Goal: Task Accomplishment & Management: Use online tool/utility

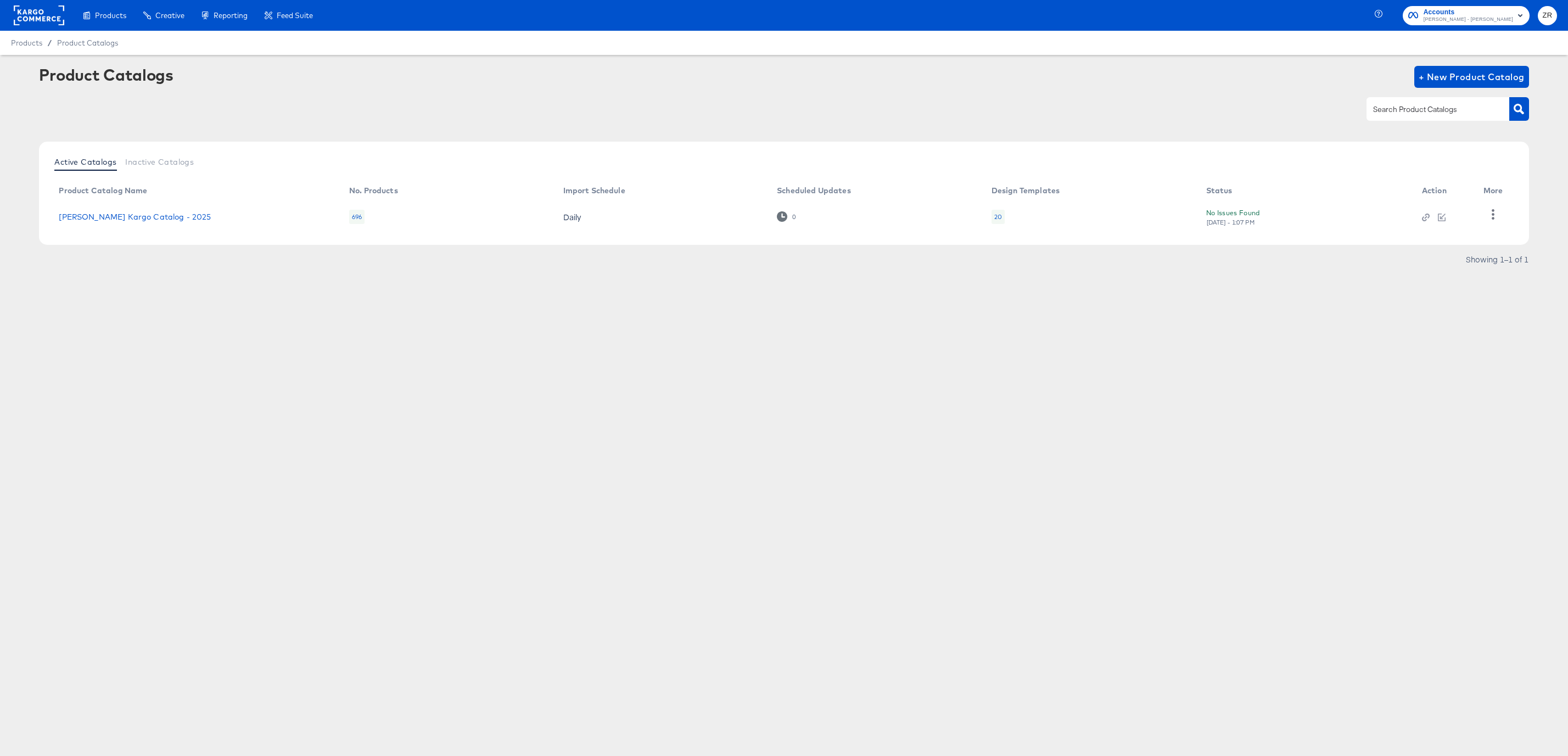
click at [120, 341] on div "Products Products Product Catalogs Enhance Your Product Catalog, Map Them to Pu…" at bounding box center [784, 378] width 1568 height 756
click at [119, 215] on link "Alexis Bittar Kargo Catalog - 2025" at bounding box center [135, 217] width 152 height 9
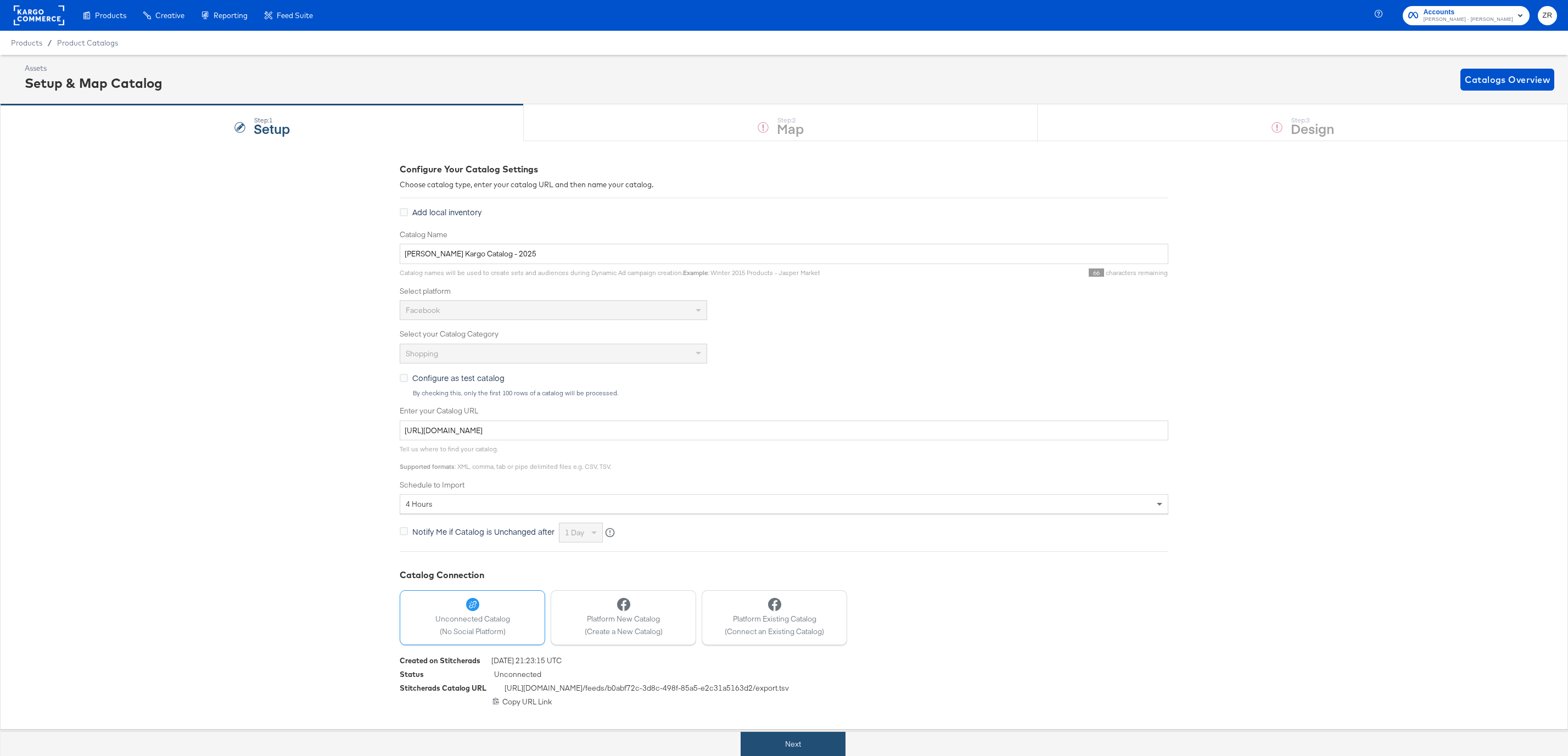
click at [794, 751] on button "Next" at bounding box center [793, 744] width 105 height 25
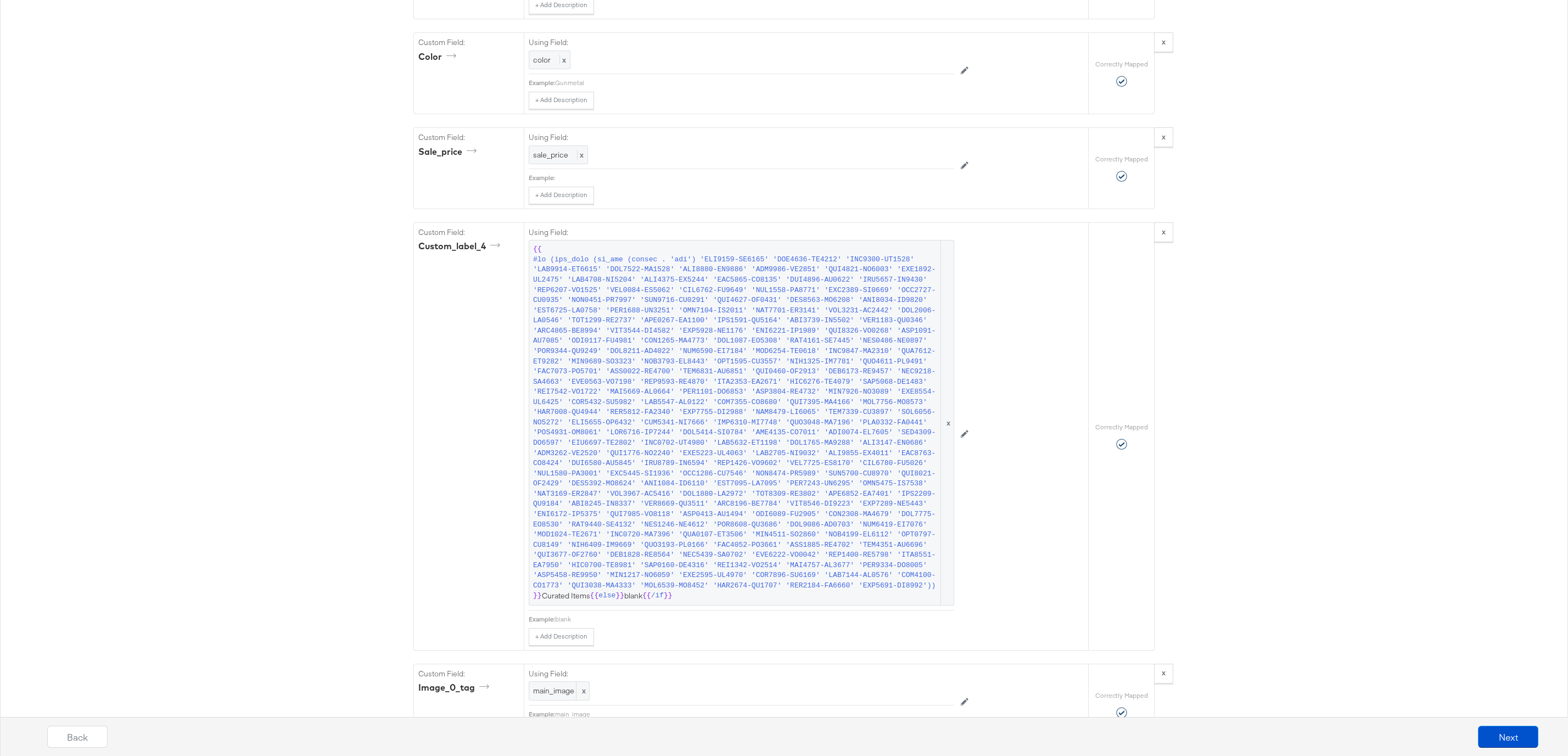
scroll to position [1135, 0]
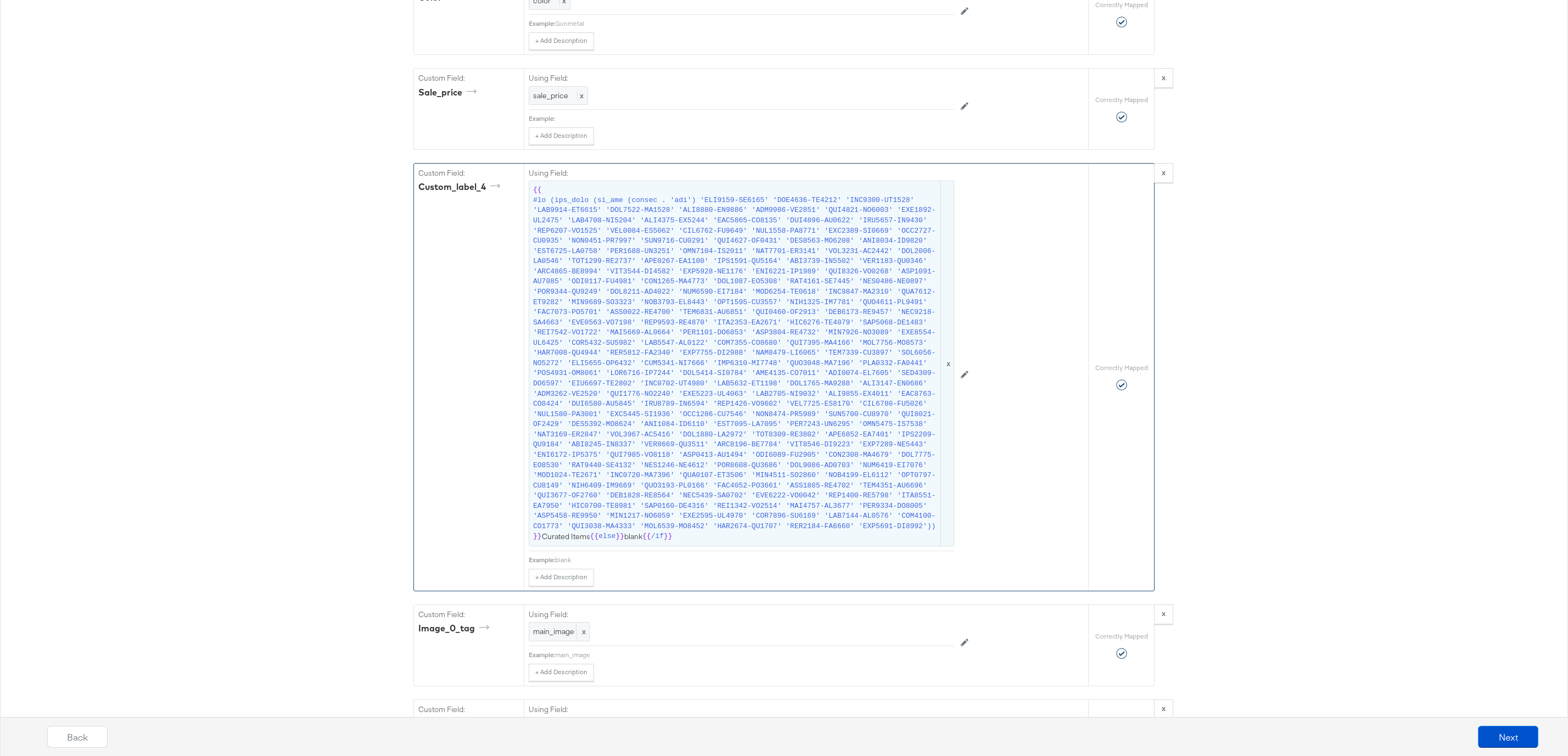
click at [704, 212] on span at bounding box center [736, 363] width 406 height 337
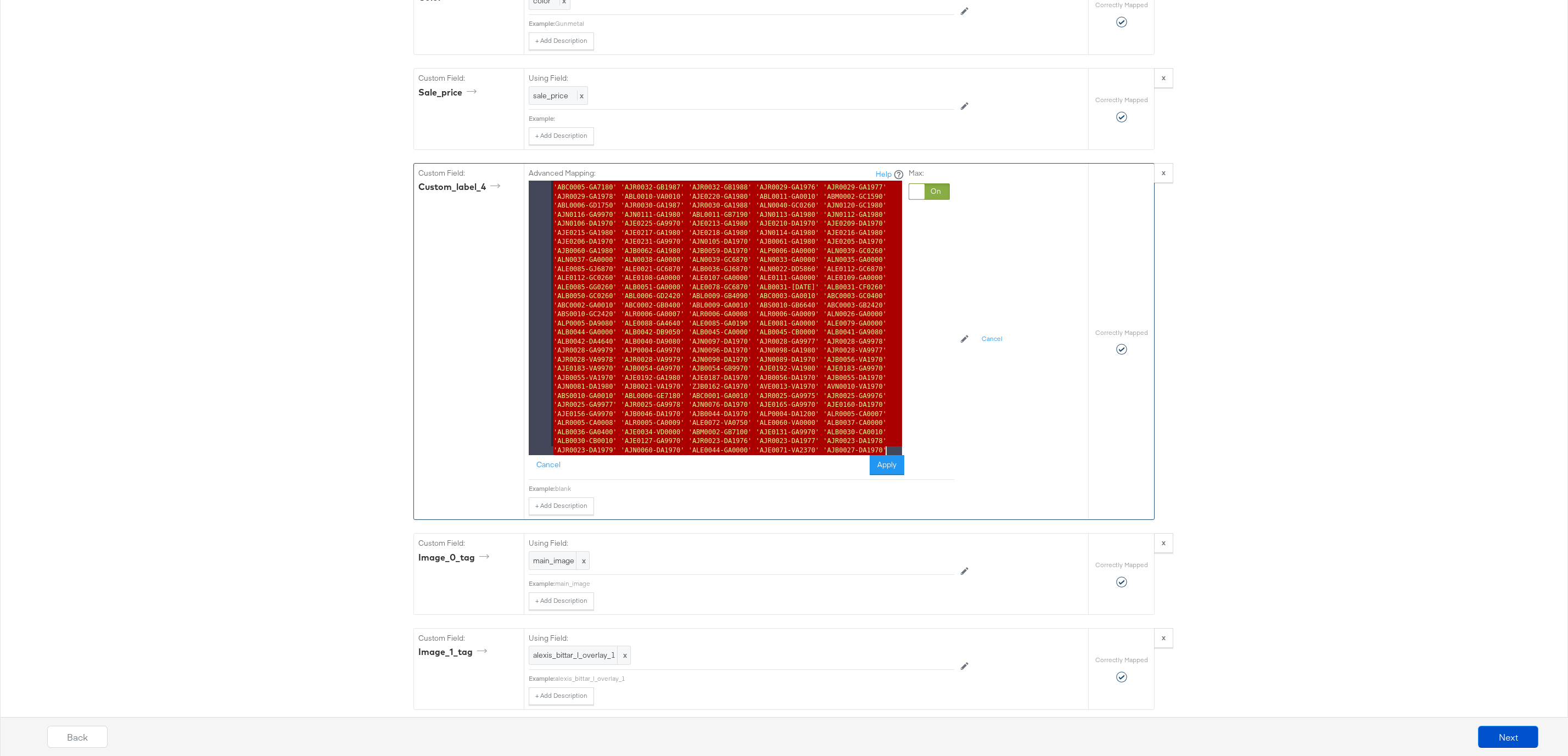
scroll to position [61, 0]
drag, startPoint x: 716, startPoint y: 202, endPoint x: 912, endPoint y: 516, distance: 370.2
click at [912, 515] on div "Advanced Mapping: Help 1 {{# if ( all_true ( is_any ( lookup . 'mpn' ) 'AVN0015…" at bounding box center [741, 339] width 425 height 351
click at [682, 466] on div "{{# if ( all_true ( is_any ( lookup . 'mpn' ) 'AVN0015-VA1970' 'AVE0015-VA1970'…" at bounding box center [727, 593] width 351 height 945
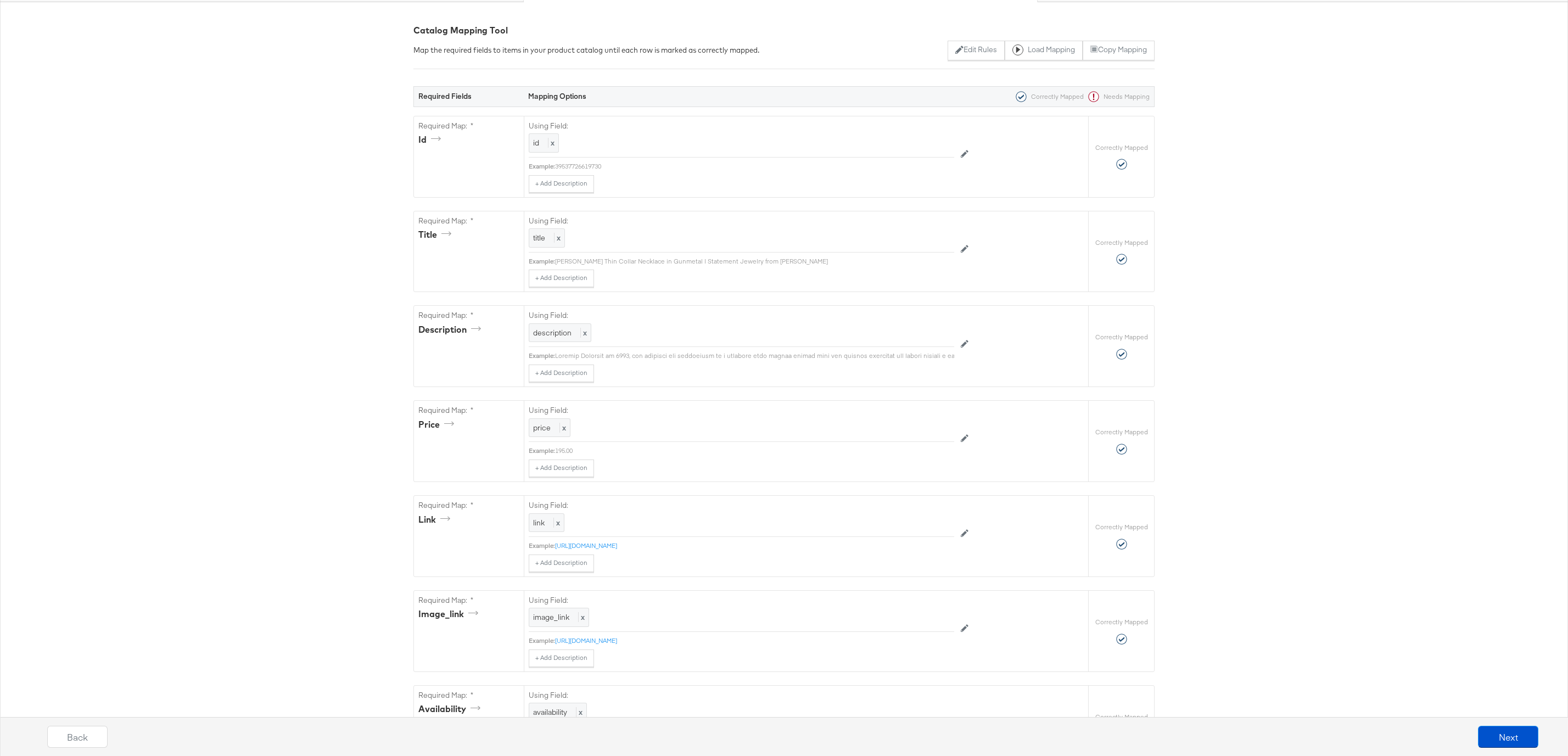
scroll to position [0, 0]
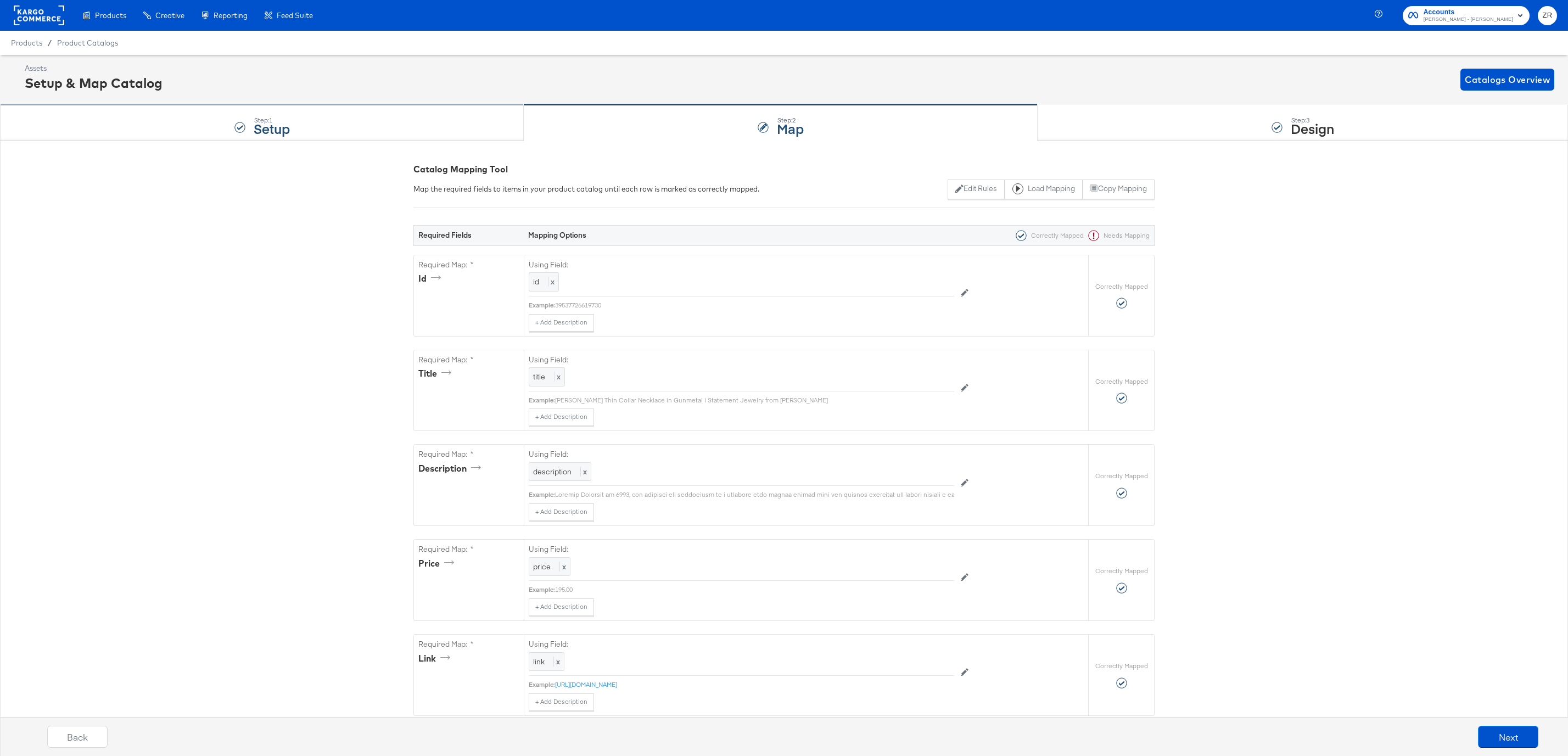
click at [306, 125] on div "Step: 1 Setup" at bounding box center [262, 123] width 523 height 37
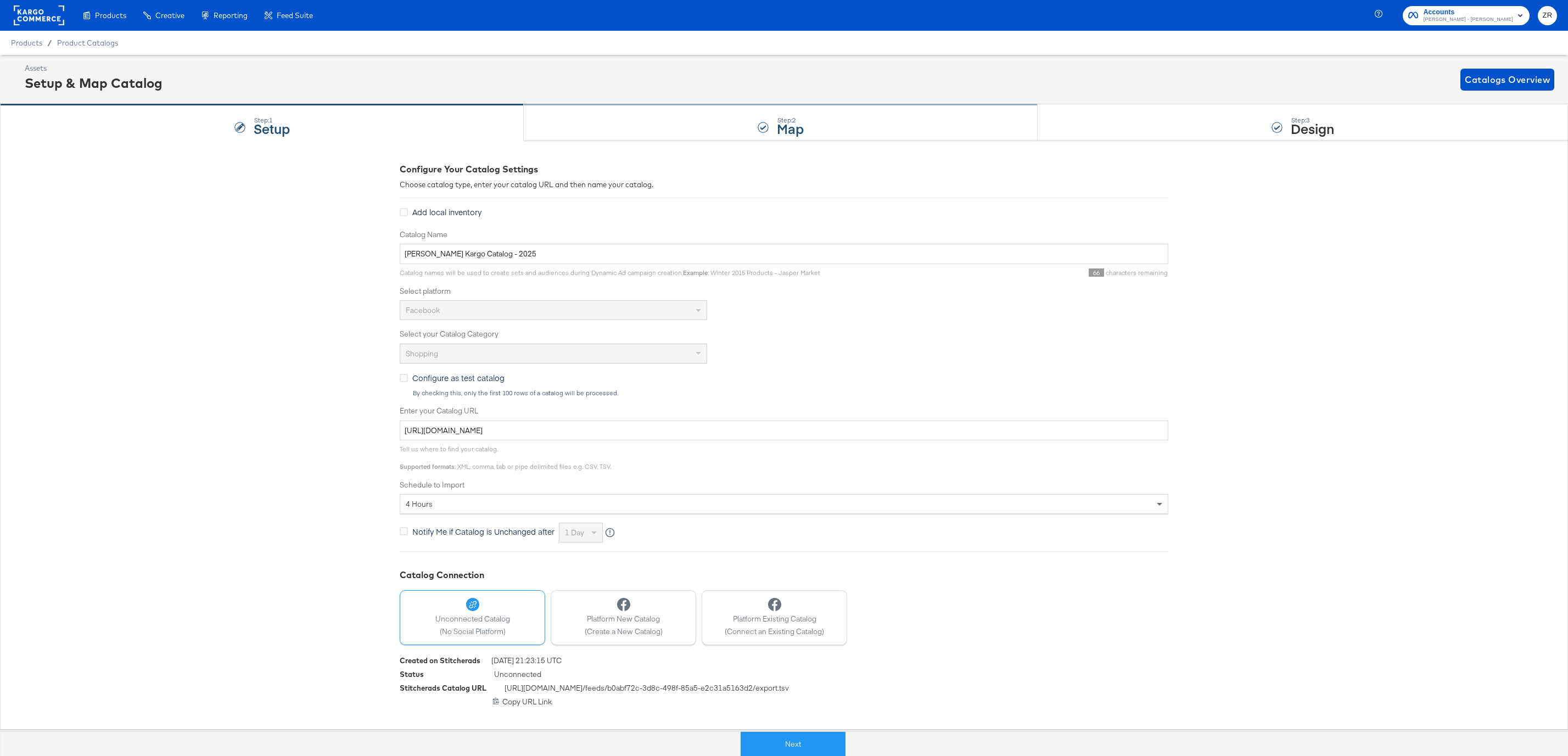
click at [692, 117] on div "Step: 2 Map" at bounding box center [780, 123] width 514 height 37
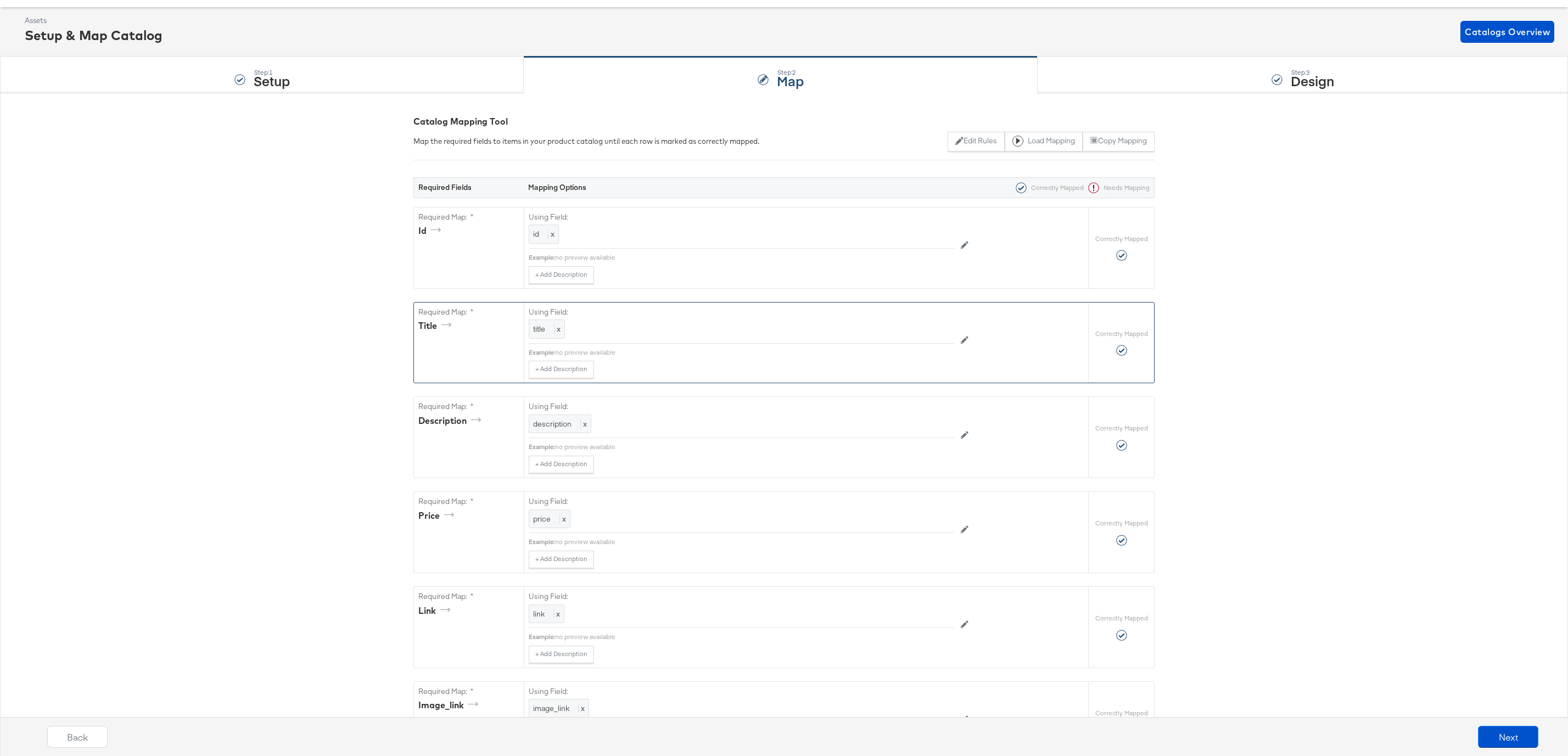
scroll to position [65, 0]
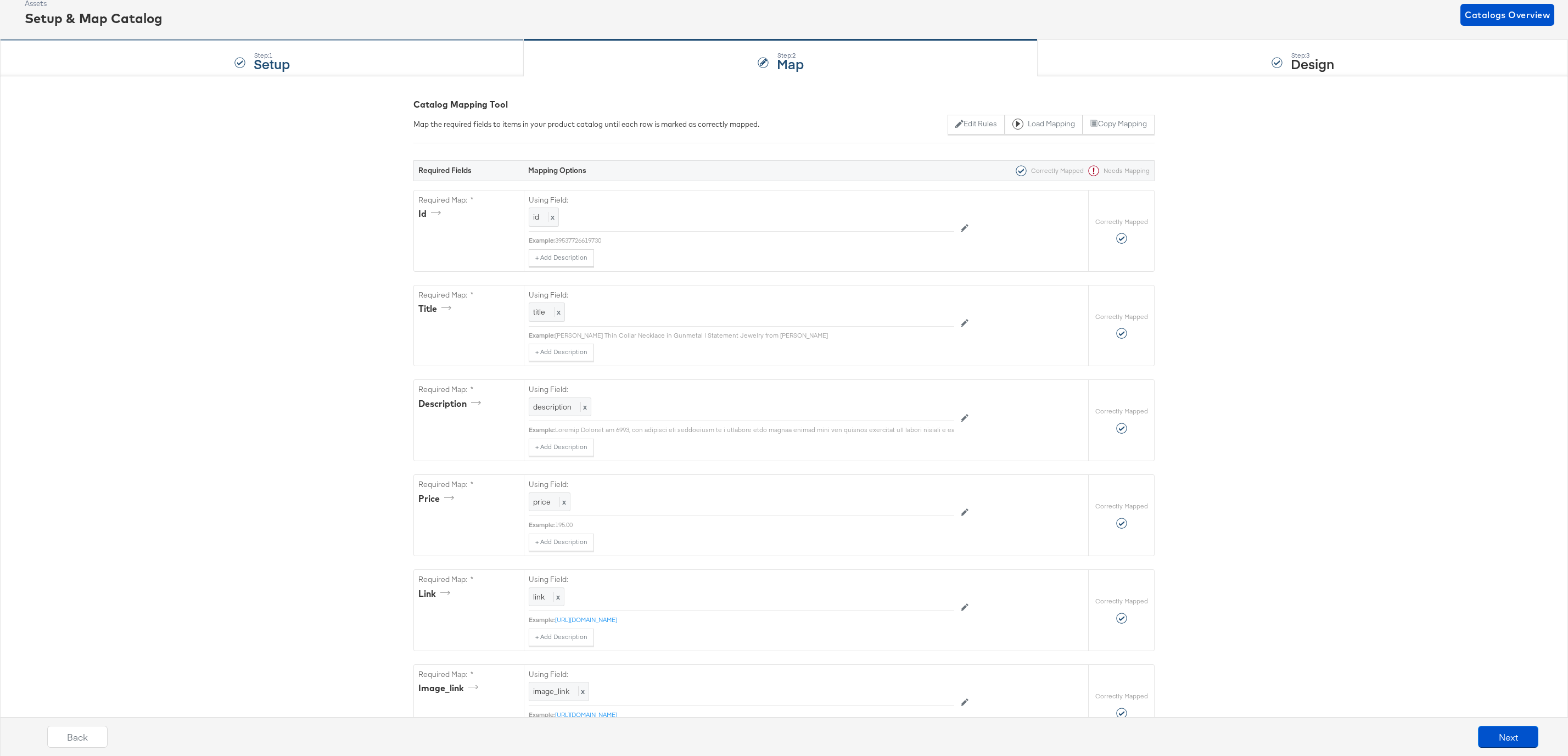
click at [334, 65] on div "Step: 1 Setup" at bounding box center [262, 58] width 523 height 37
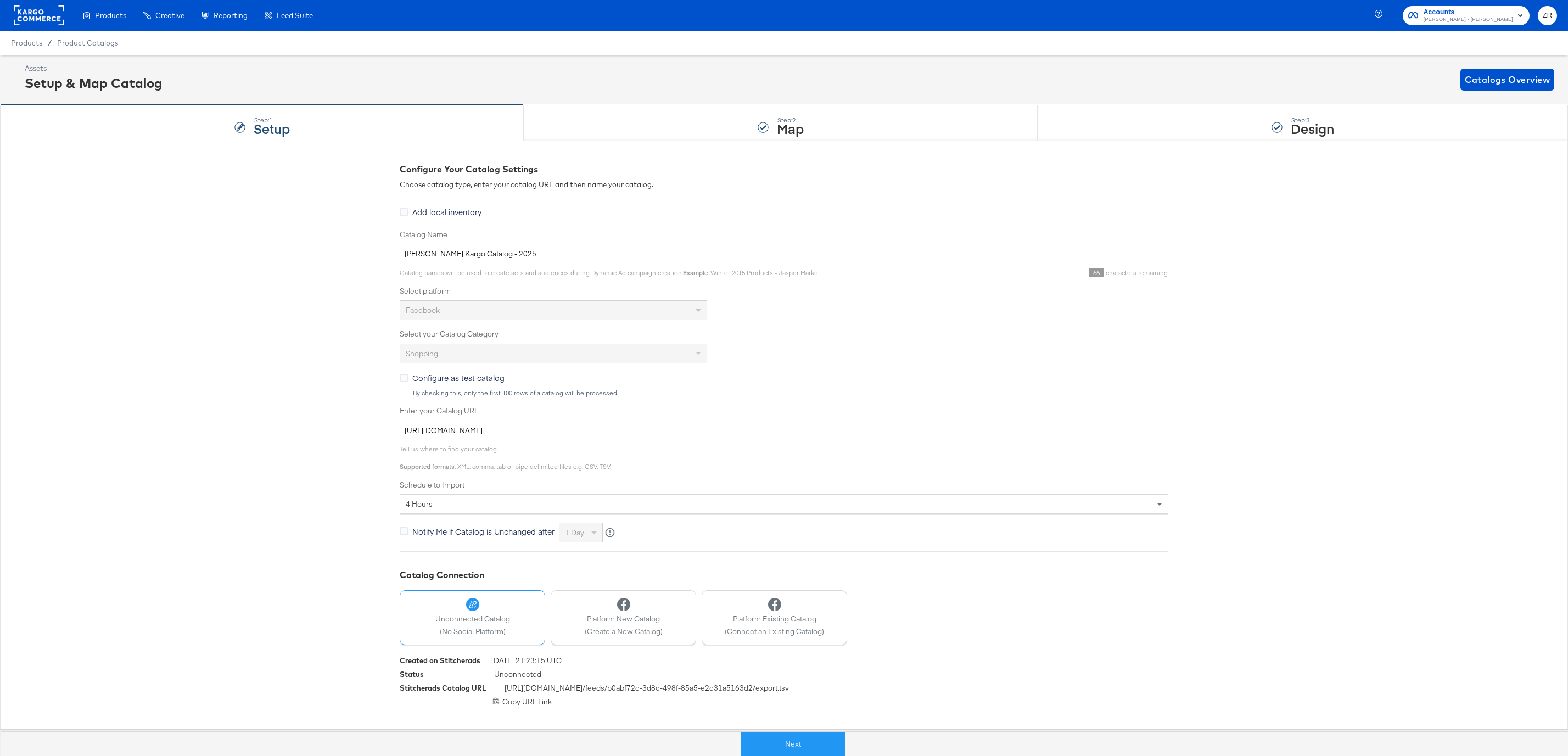
click at [616, 434] on input "https://ace.stitcherads.com/exports/962/universal/none/export.tsv.gz" at bounding box center [784, 430] width 769 height 20
click at [659, 126] on div "Step: 2 Map" at bounding box center [780, 123] width 514 height 37
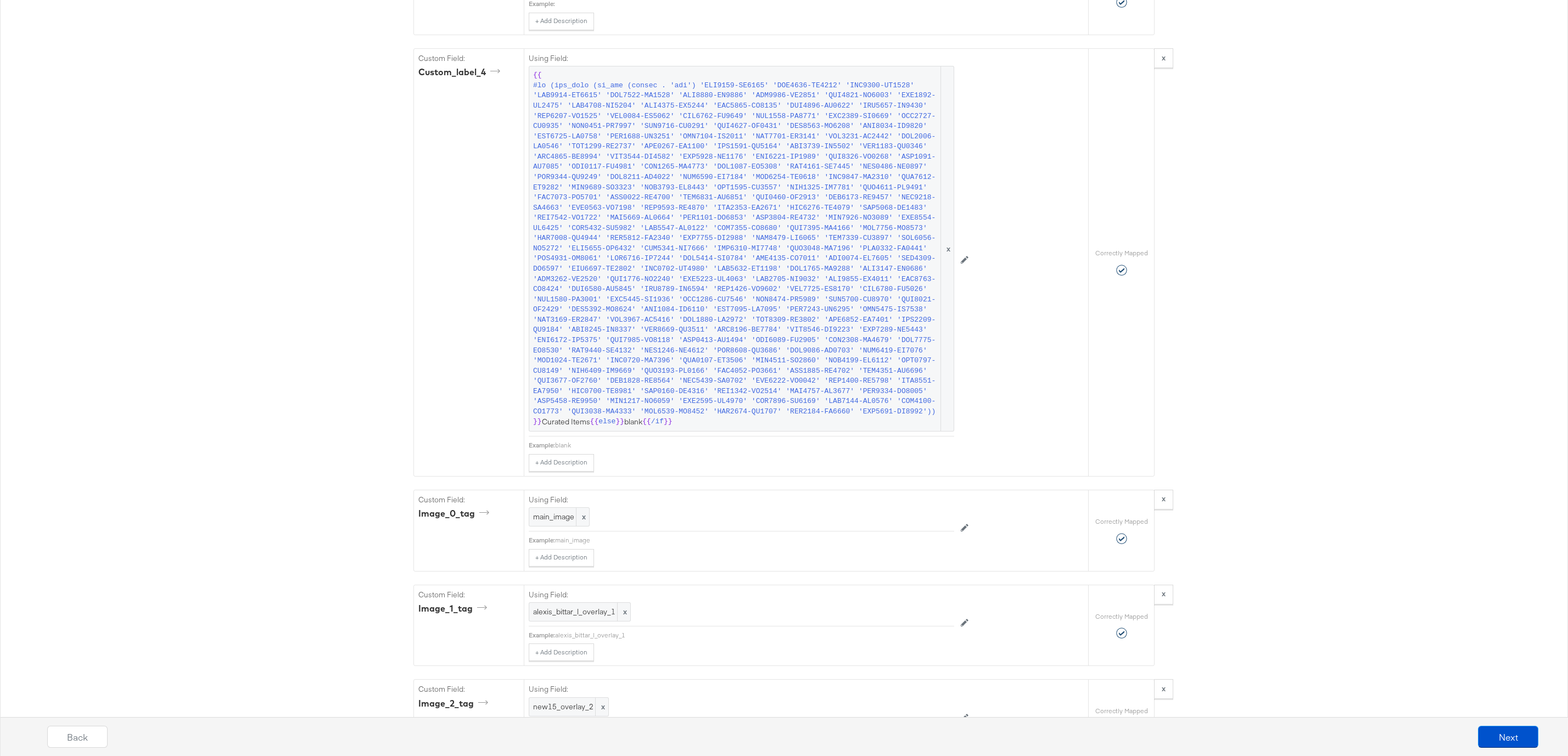
scroll to position [1164, 0]
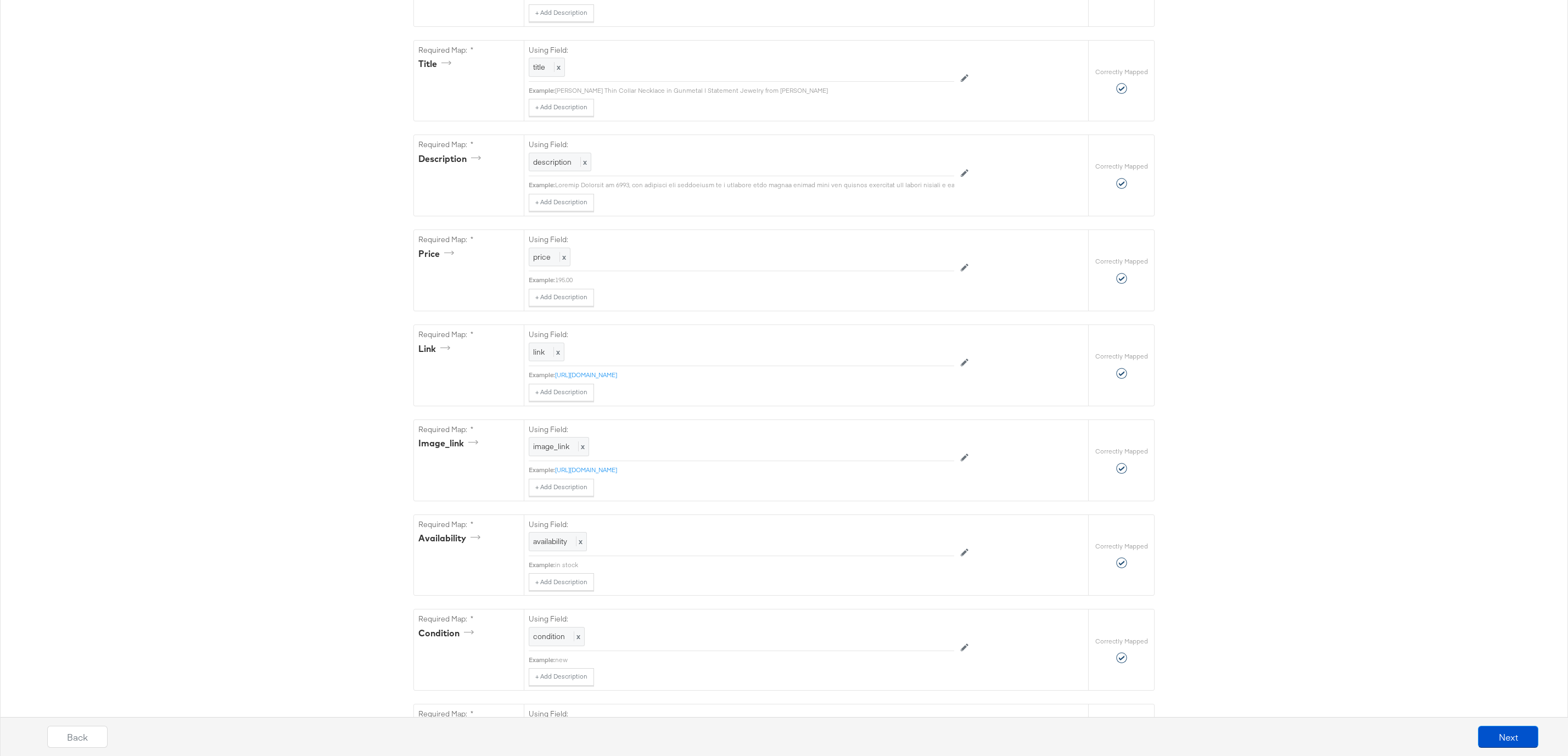
scroll to position [0, 0]
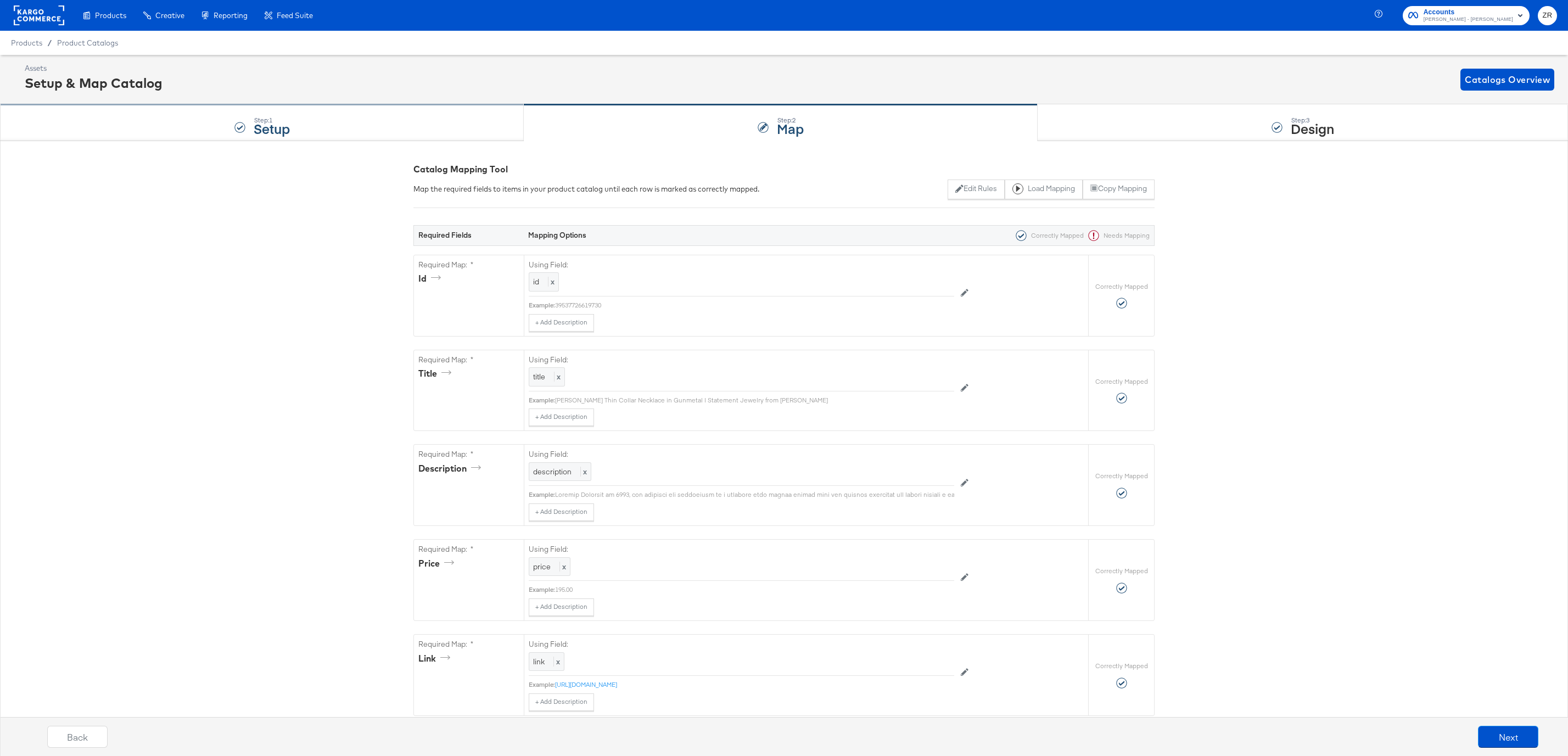
click at [316, 129] on div "Step: 1 Setup" at bounding box center [262, 123] width 523 height 37
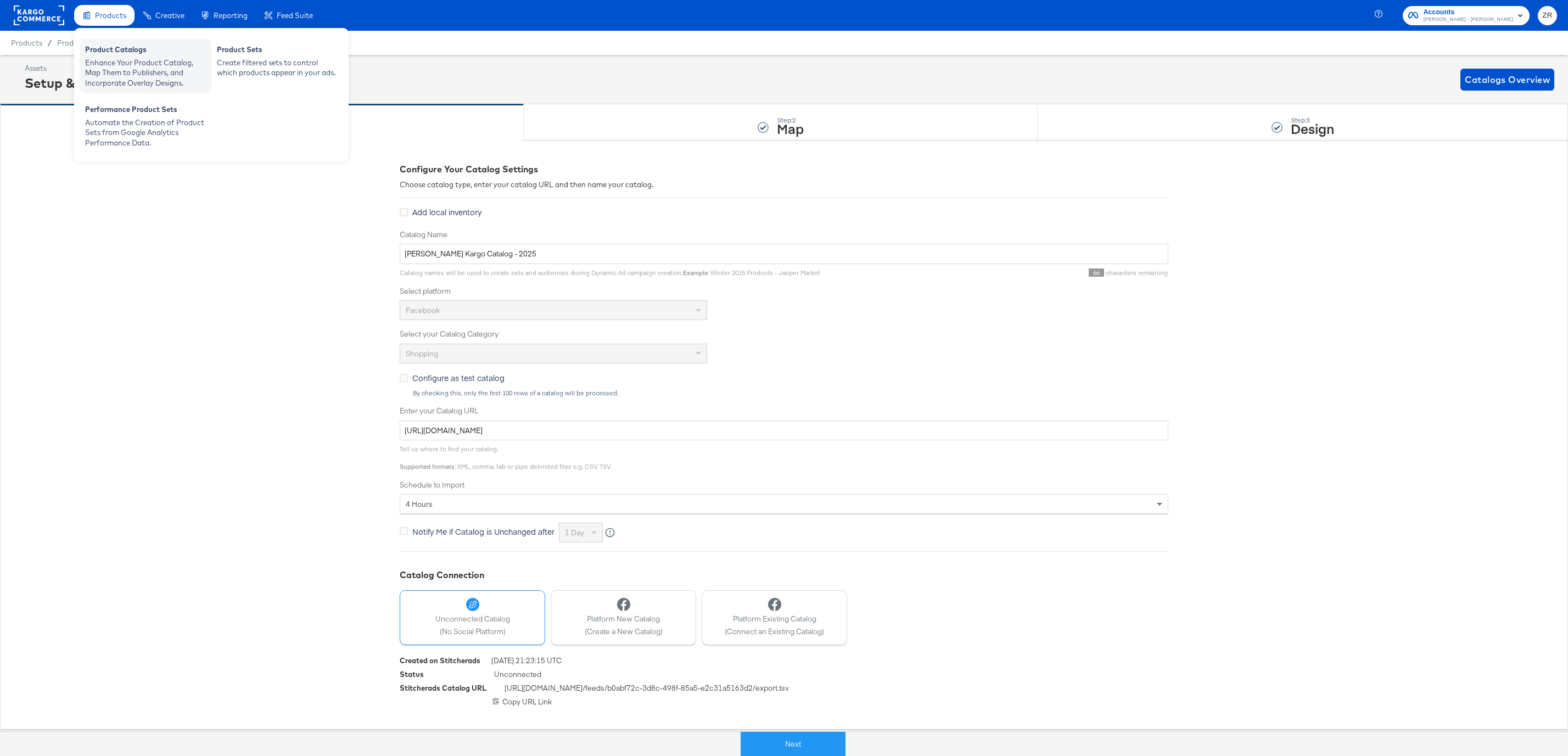
click at [129, 60] on div "Enhance Your Product Catalog, Map Them to Publishers, and Incorporate Overlay D…" at bounding box center [145, 73] width 121 height 31
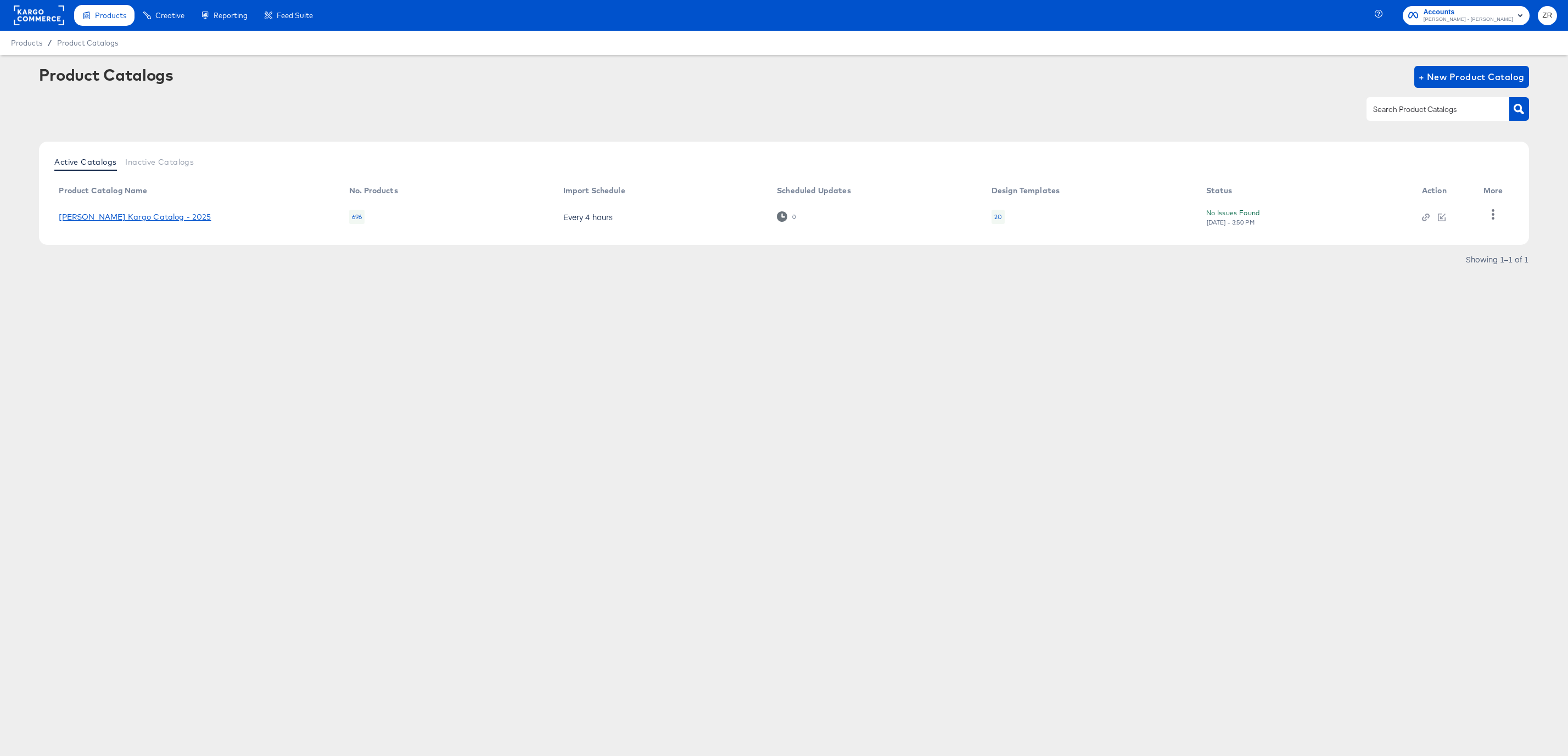
click at [139, 212] on link "Alexis Bittar Kargo Catalog - 2025" at bounding box center [135, 217] width 152 height 9
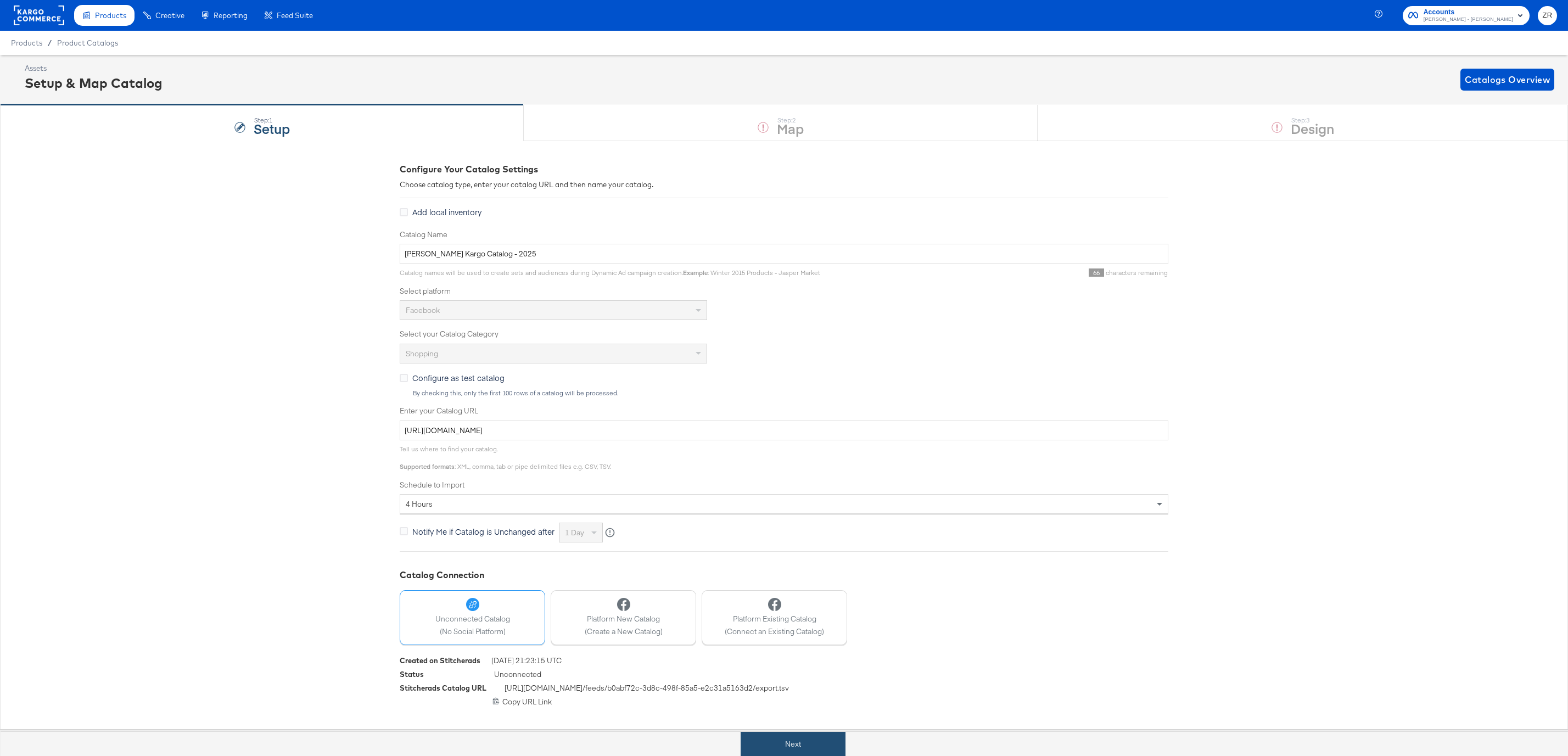
click at [793, 744] on button "Next" at bounding box center [793, 744] width 105 height 25
click at [788, 747] on button "Next" at bounding box center [793, 744] width 105 height 25
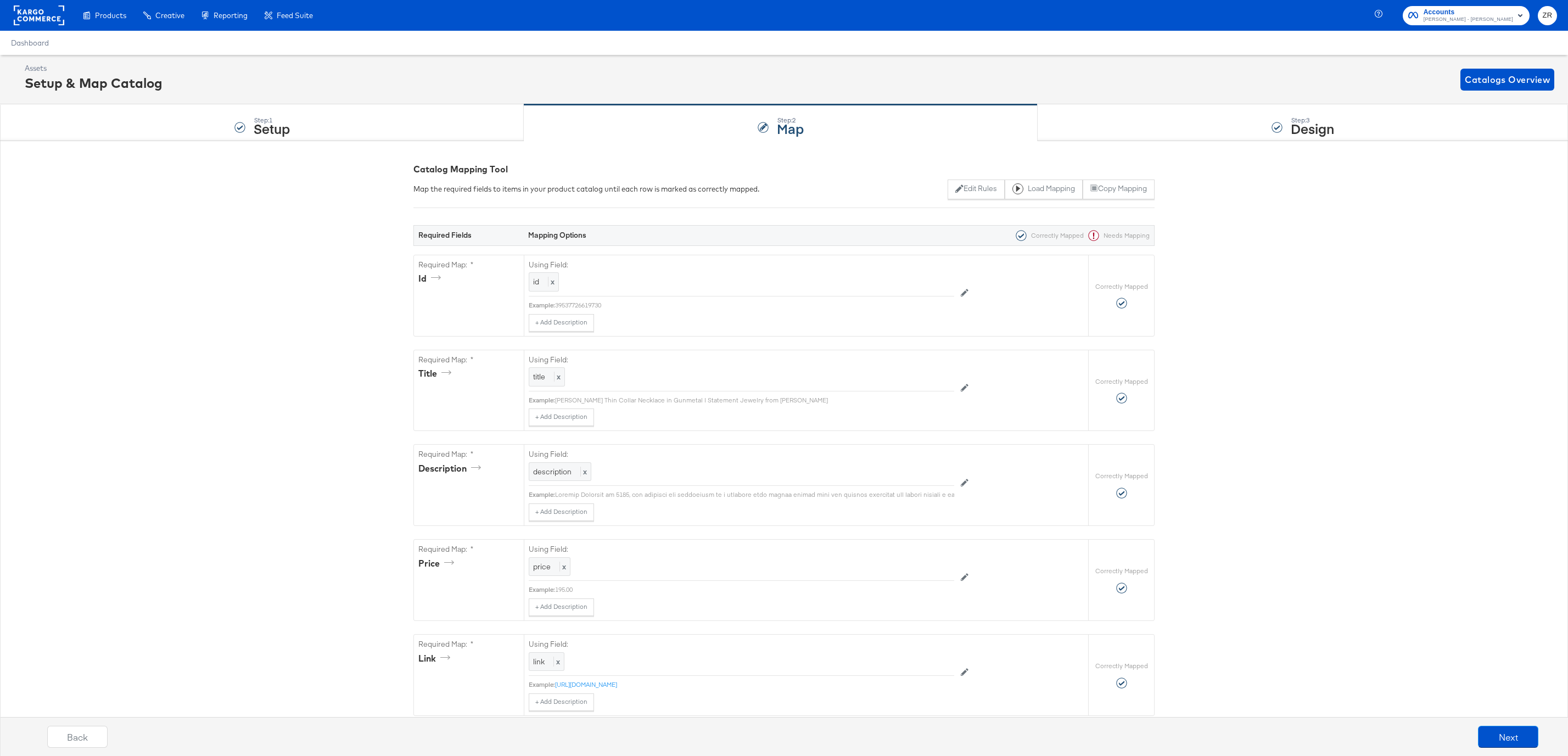
click at [30, 22] on rect at bounding box center [39, 15] width 51 height 19
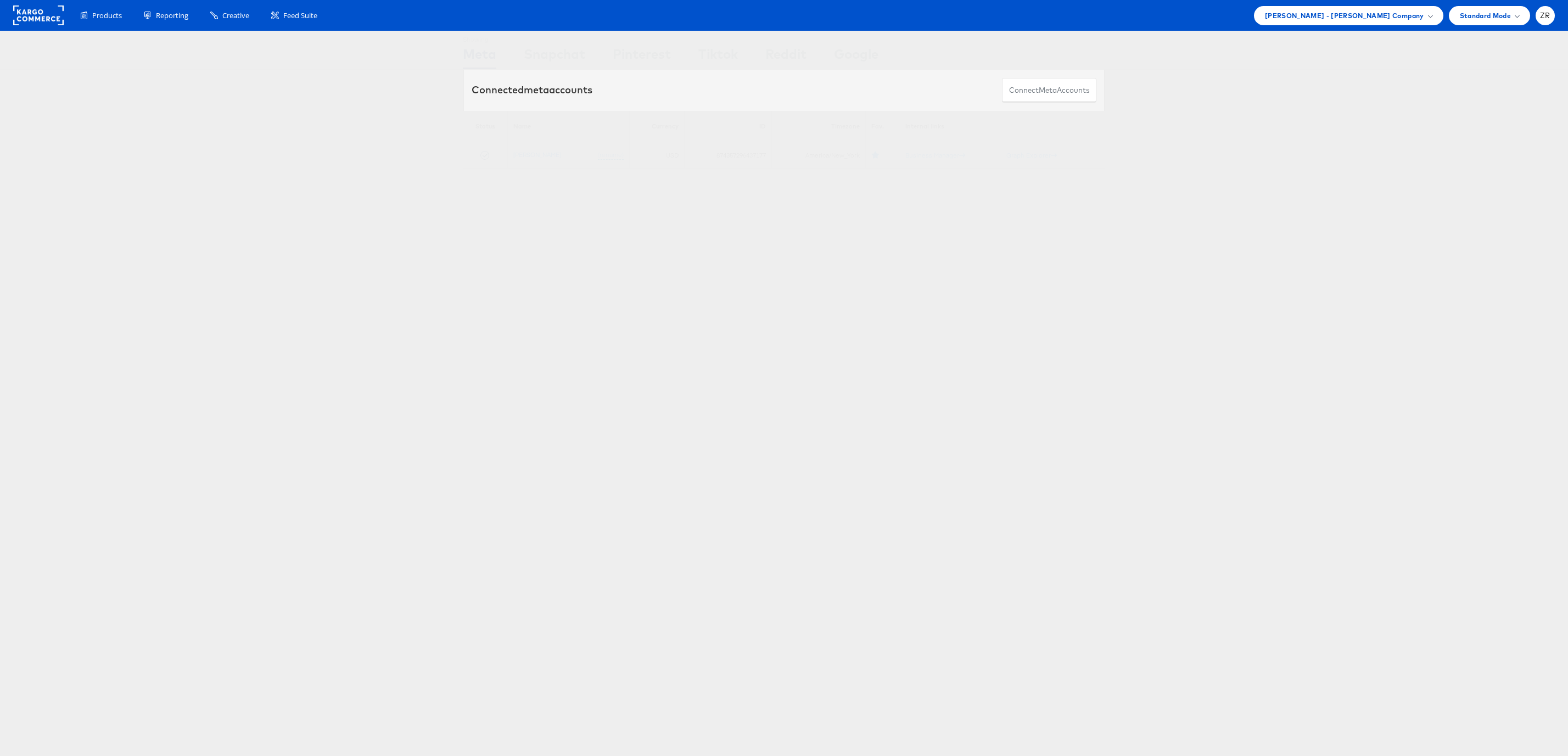
click at [415, 287] on div "Showing Meta Showing Snapchat Showing Pinterest Showing Tiktok Showing Reddit S…" at bounding box center [784, 306] width 1568 height 549
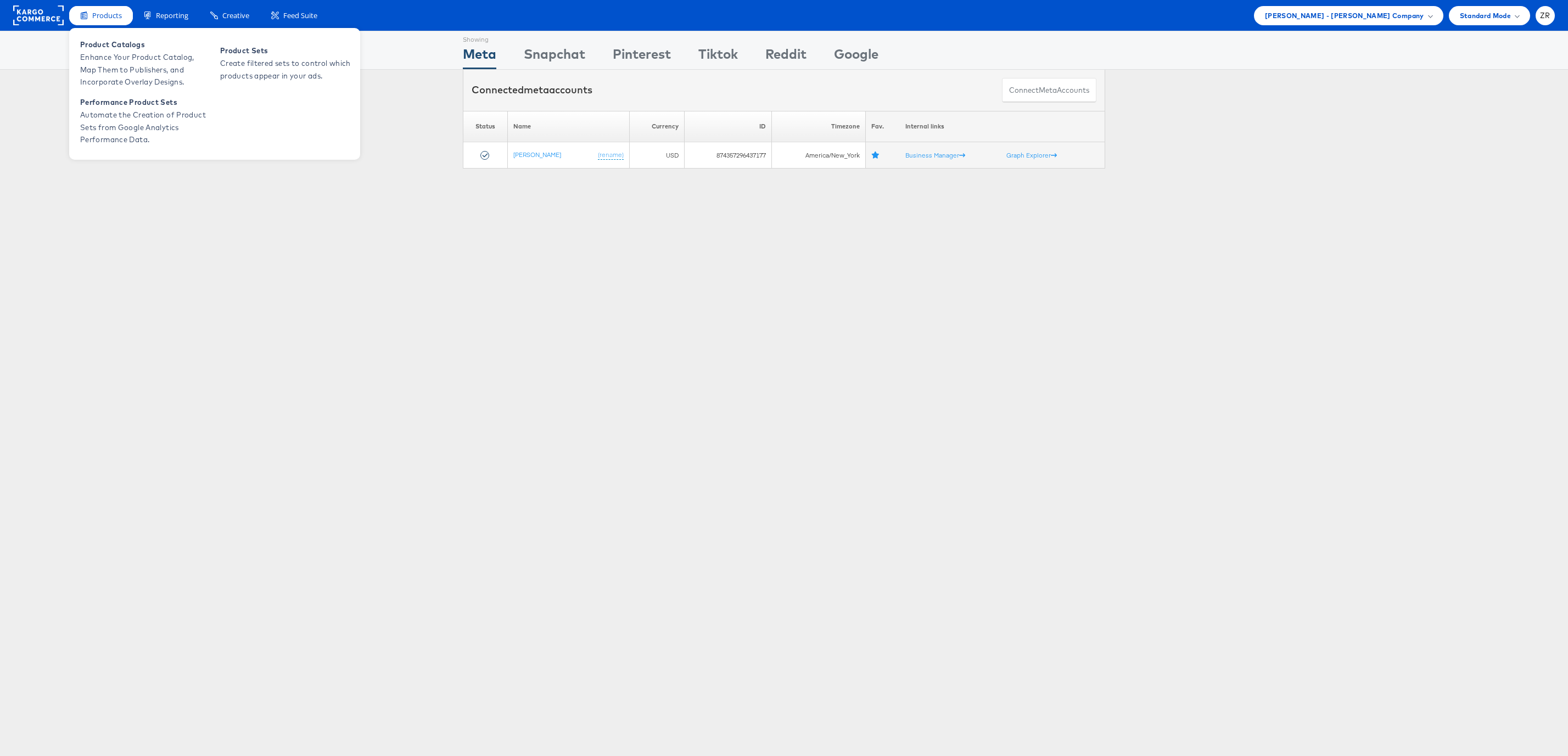
click at [103, 19] on span "Products" at bounding box center [107, 15] width 30 height 10
click at [120, 47] on span "Product Catalogs" at bounding box center [146, 44] width 131 height 13
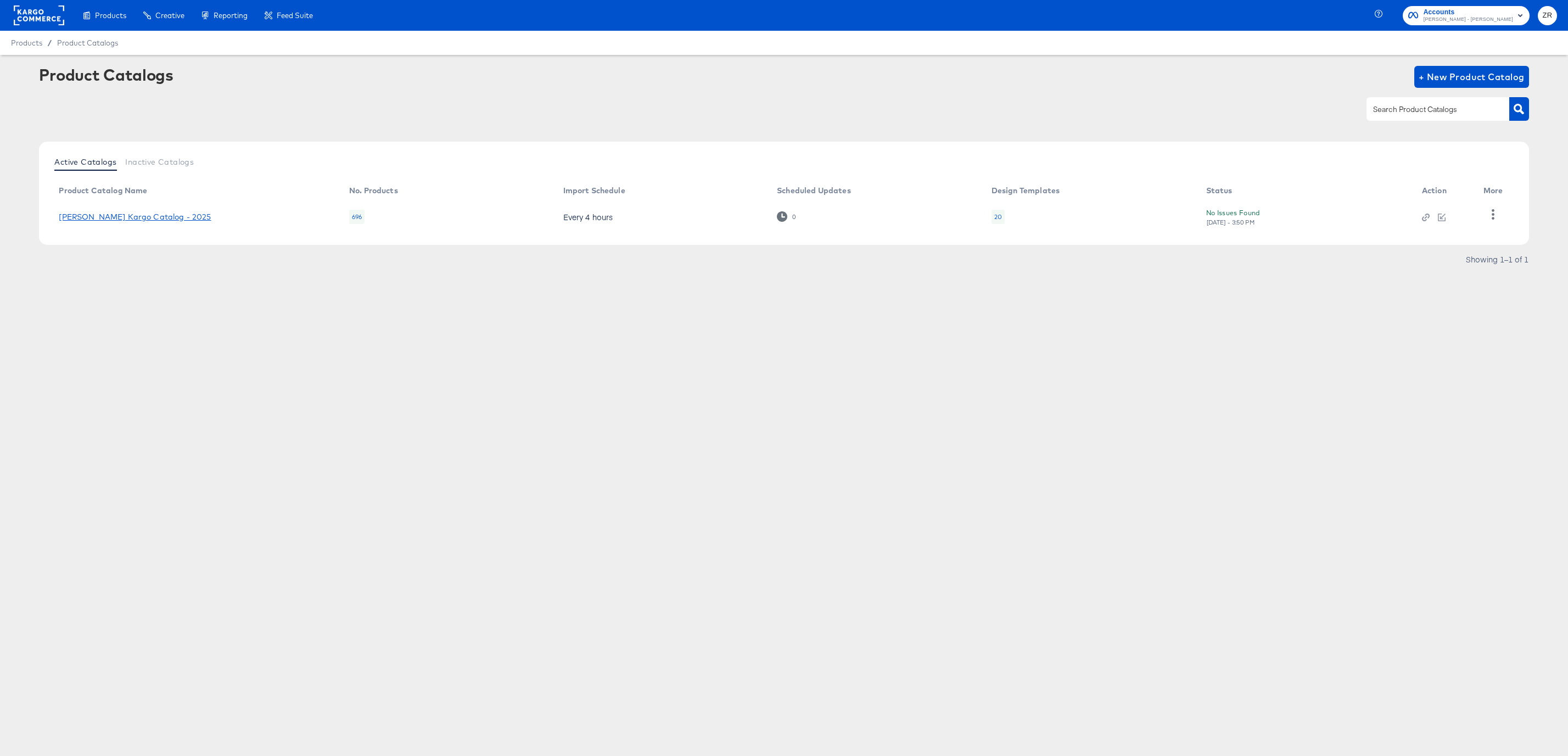
click at [173, 214] on link "Alexis Bittar Kargo Catalog - 2025" at bounding box center [135, 217] width 152 height 9
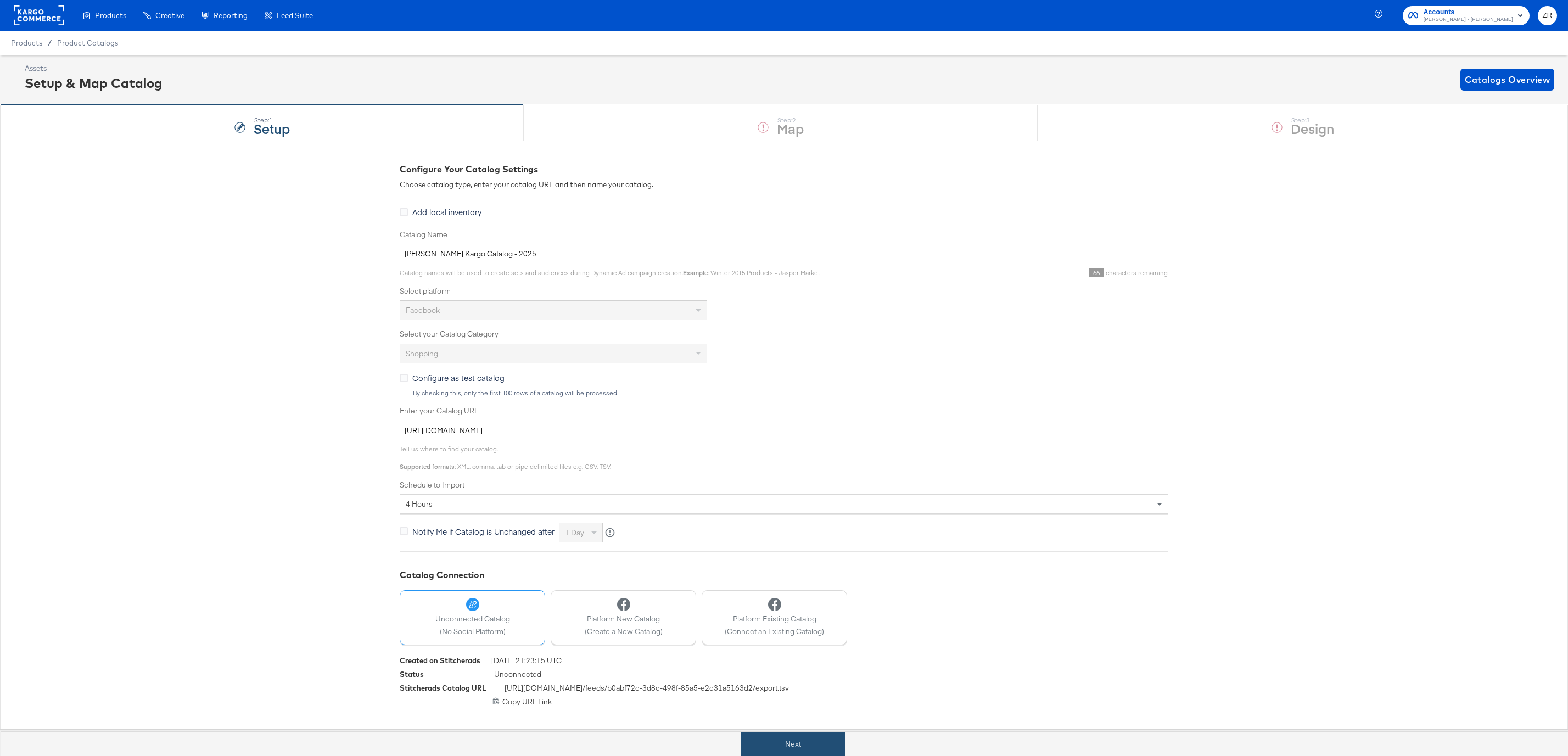
click at [783, 740] on button "Next" at bounding box center [793, 744] width 105 height 25
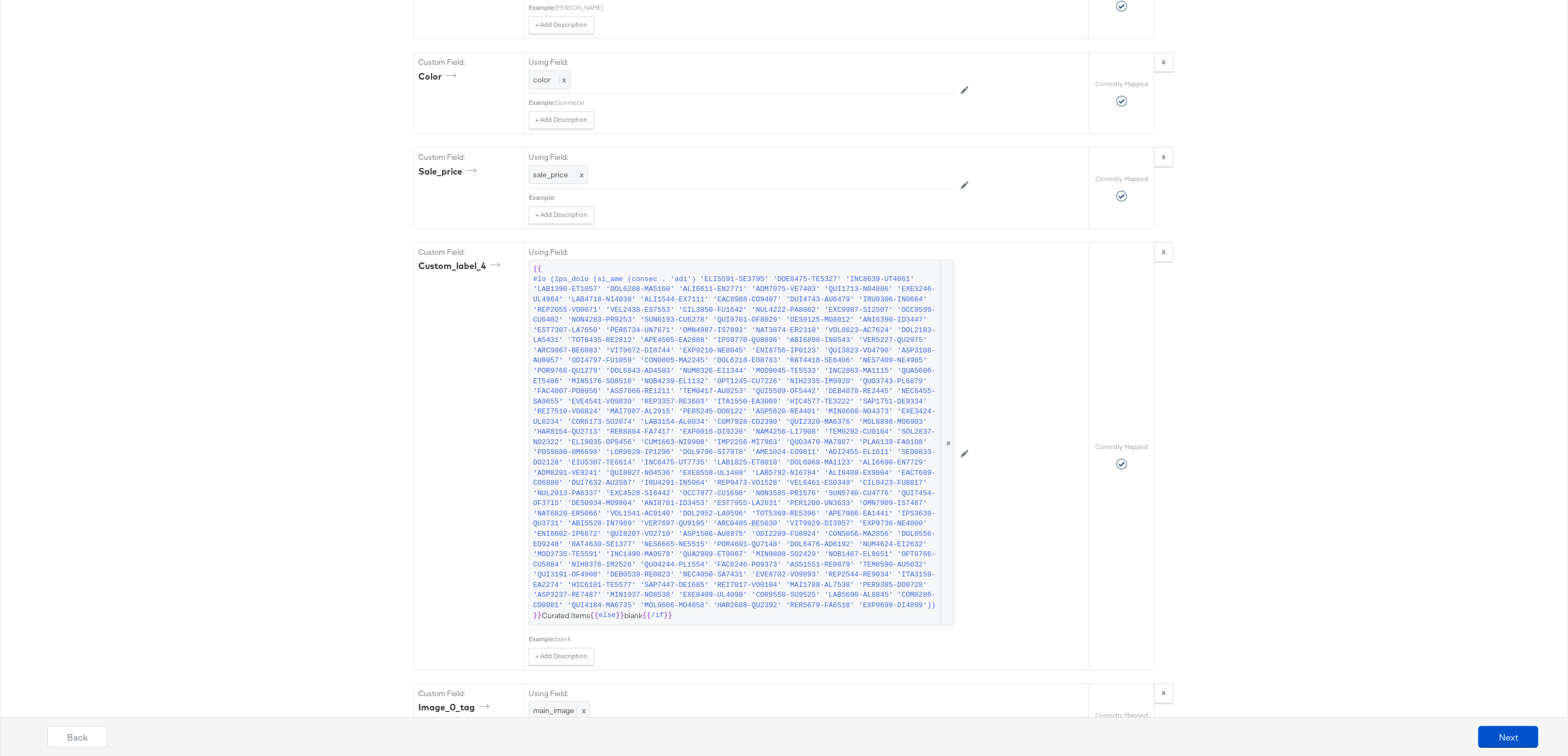
scroll to position [1062, 0]
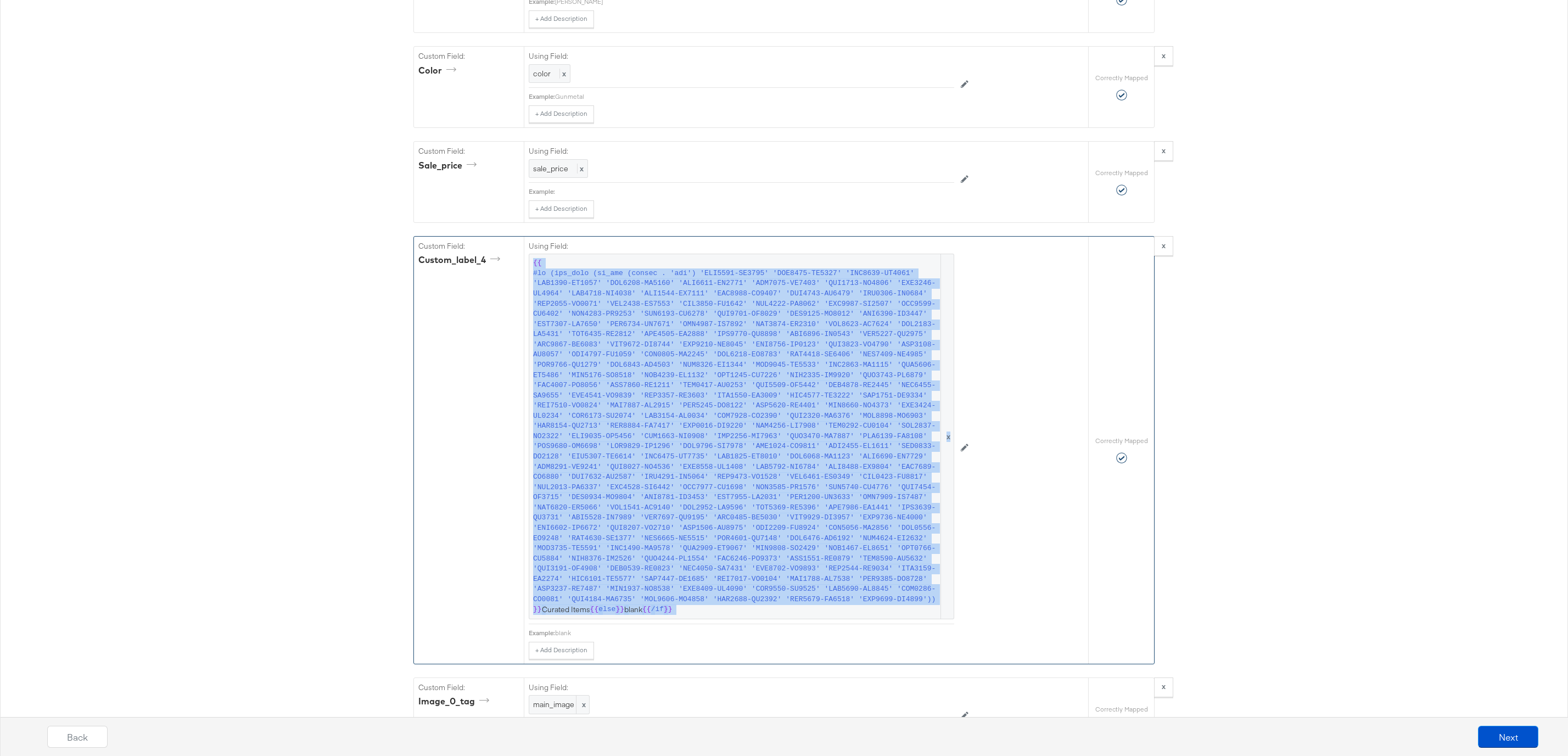
drag, startPoint x: 532, startPoint y: 277, endPoint x: 838, endPoint y: 639, distance: 474.0
click at [838, 625] on div "Using Field: {{ }} Curated Items {{ else }} blank {{ /if }} x" at bounding box center [741, 430] width 425 height 388
copy div "{{ #if (all_true (is_any (lookup . 'mpn') 'AVN0015-VA1970' 'AVE0015-VA1970' 'AV…"
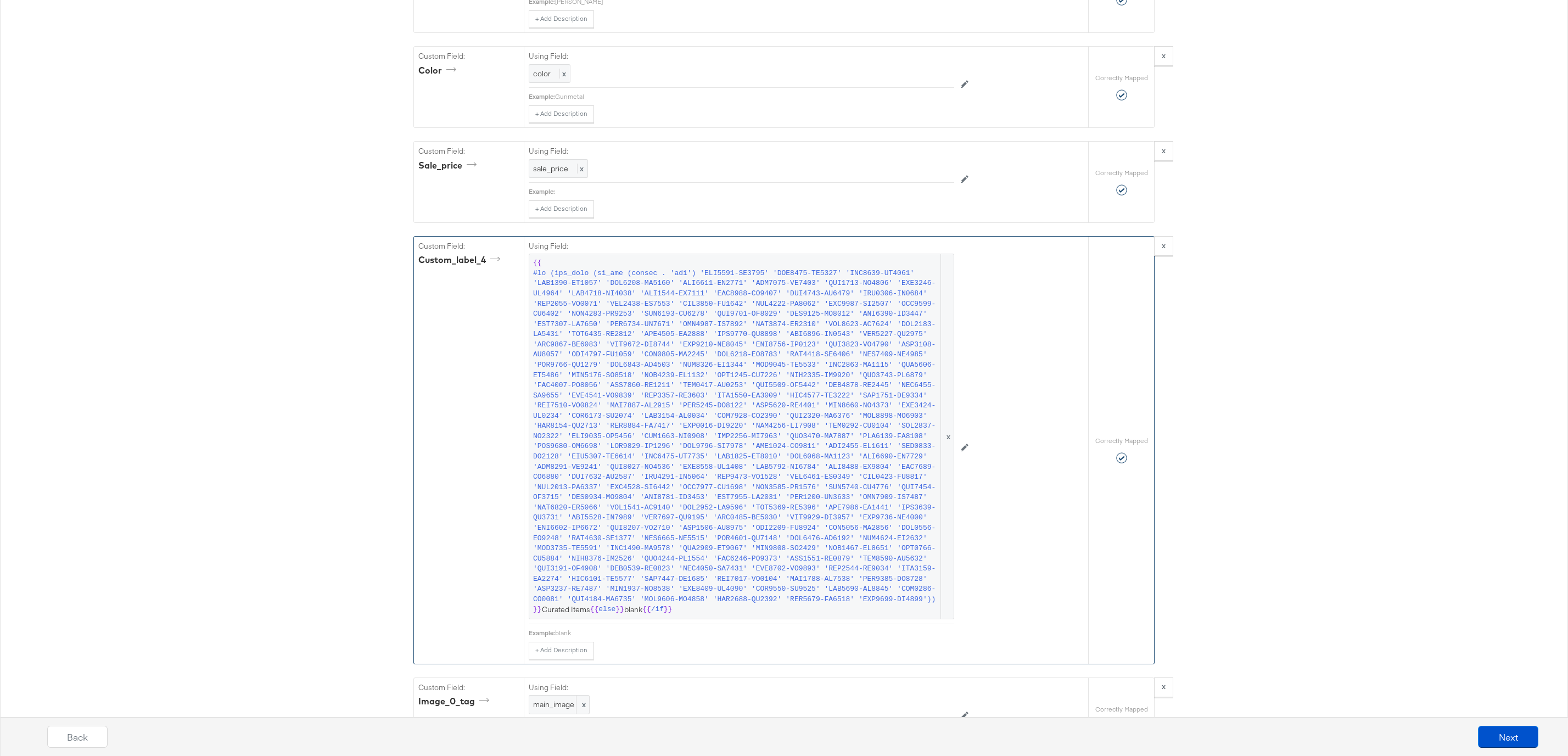
click at [463, 455] on div "Custom Field: custom_label_4" at bounding box center [469, 450] width 110 height 427
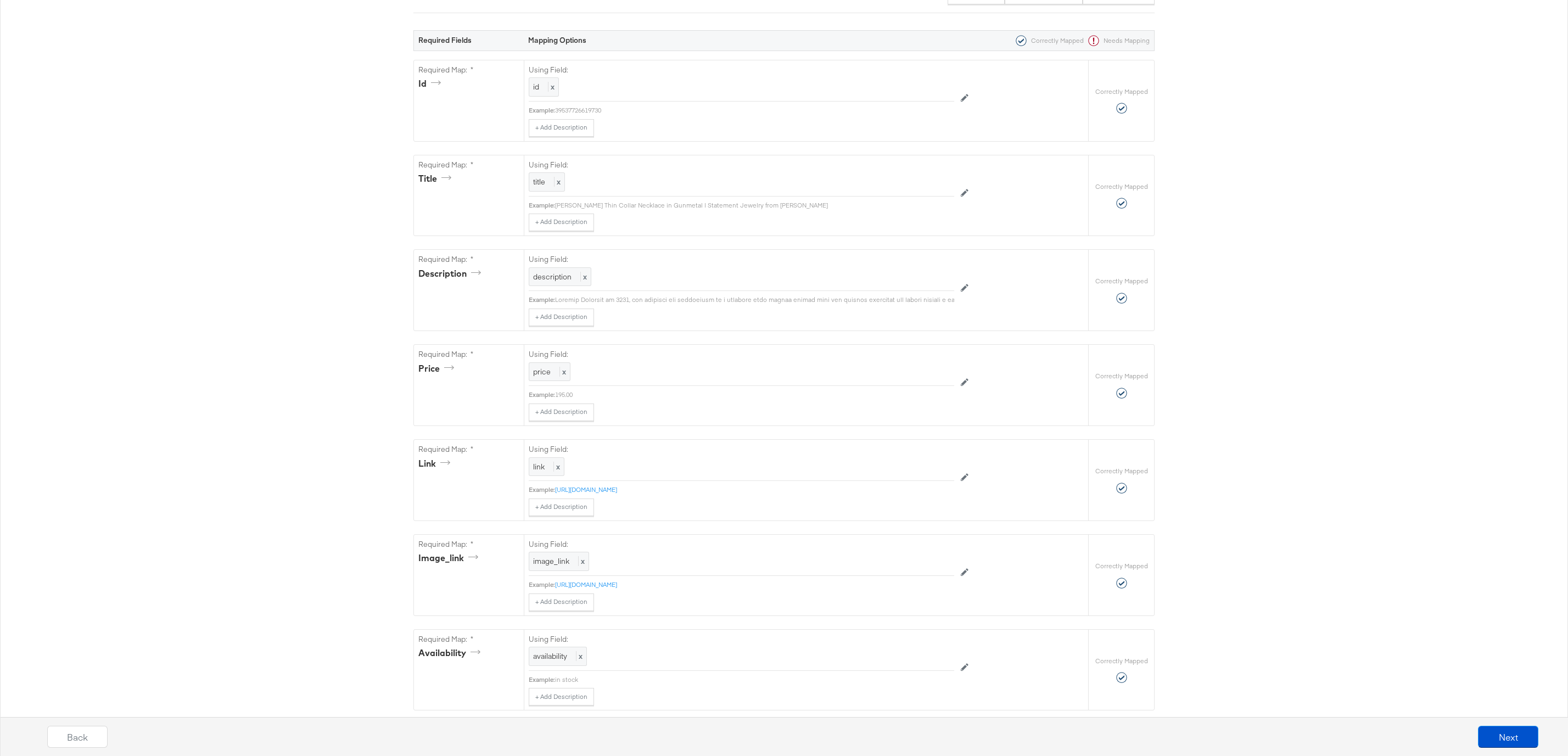
scroll to position [0, 0]
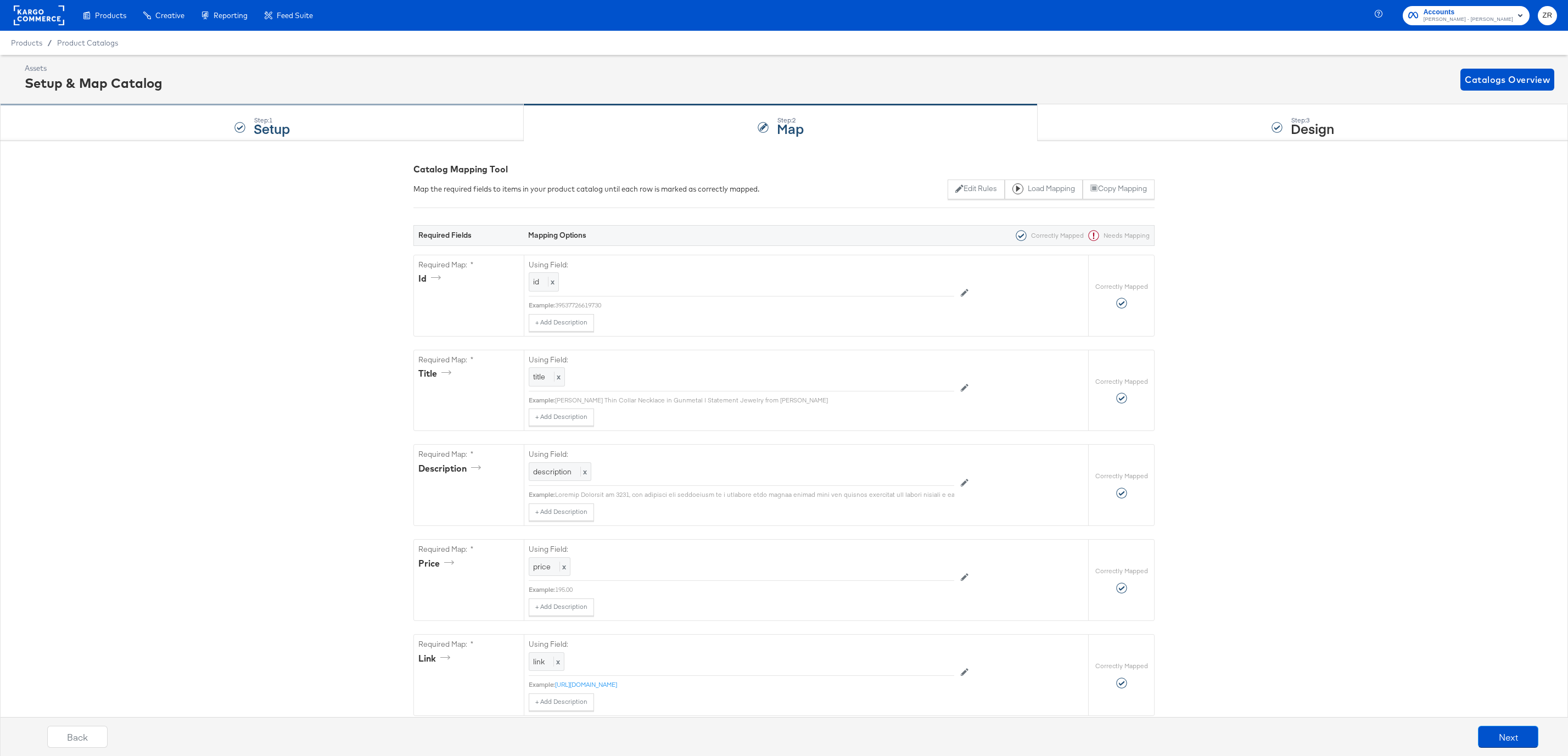
click at [276, 111] on div "Step: 1 Setup" at bounding box center [262, 123] width 523 height 37
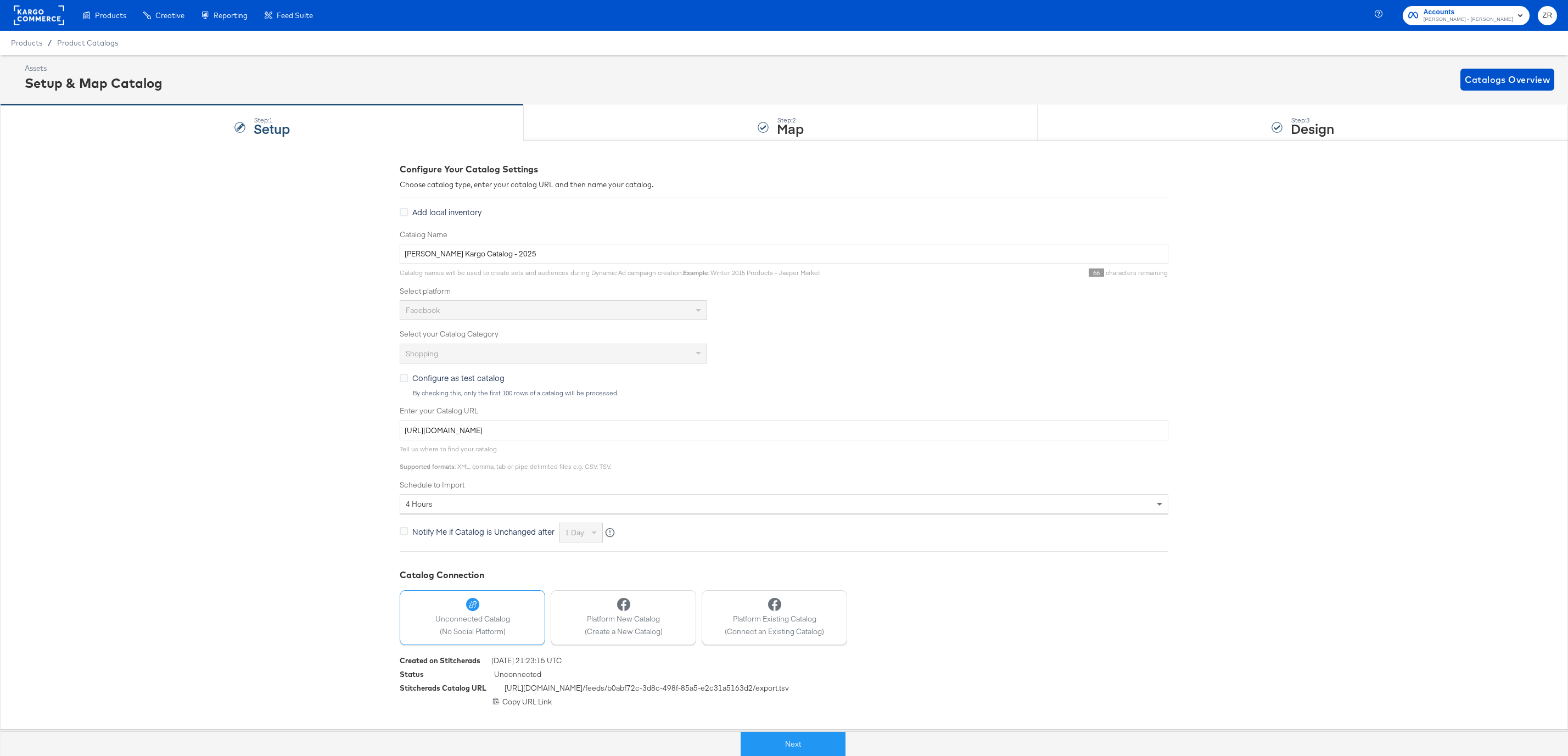
click at [417, 79] on div "Assets Setup & Map Catalog Catalogs Overview" at bounding box center [789, 79] width 1530 height 32
click at [627, 125] on div "Step: 2 Map" at bounding box center [780, 123] width 514 height 37
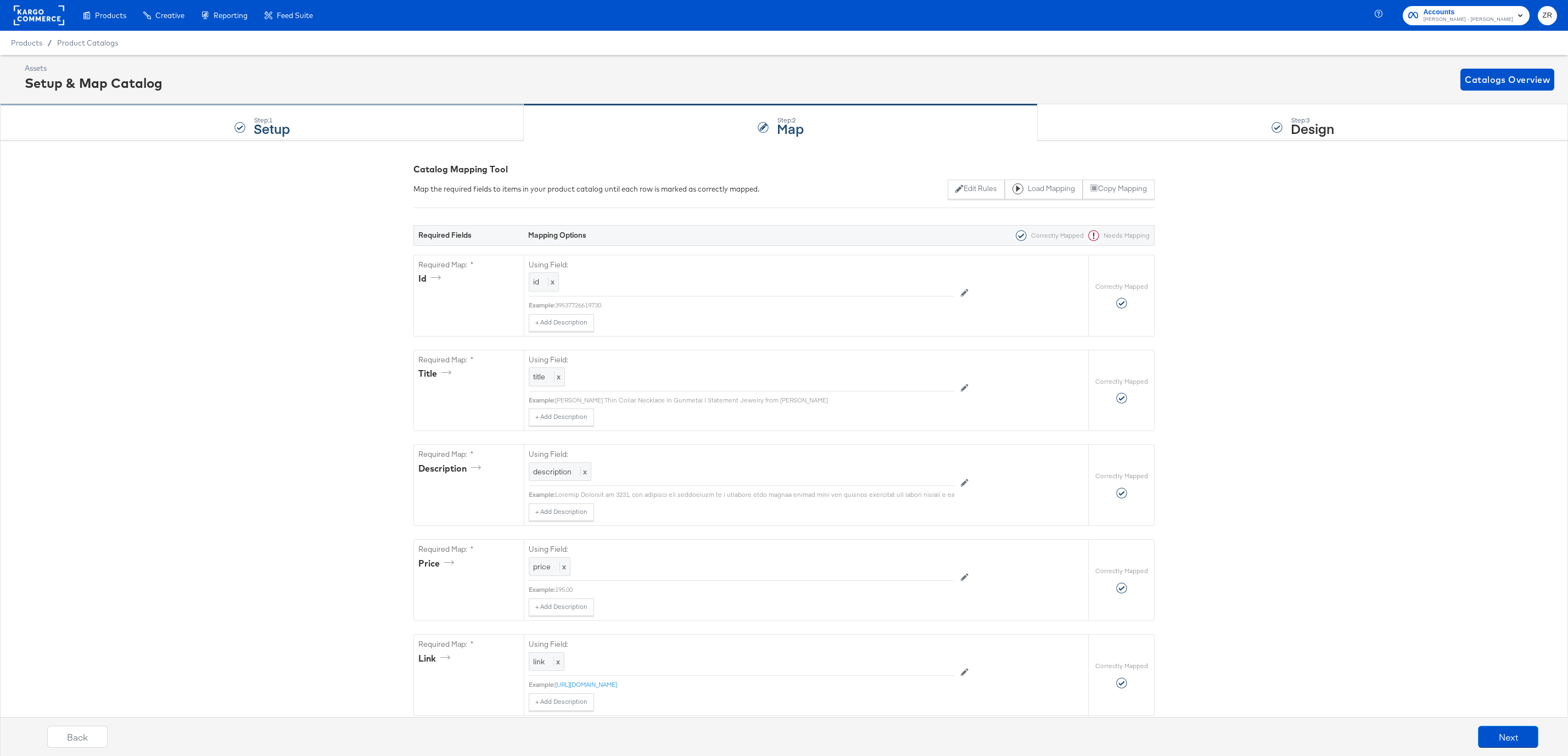
click at [444, 119] on div "Step: 1 Setup" at bounding box center [262, 123] width 523 height 37
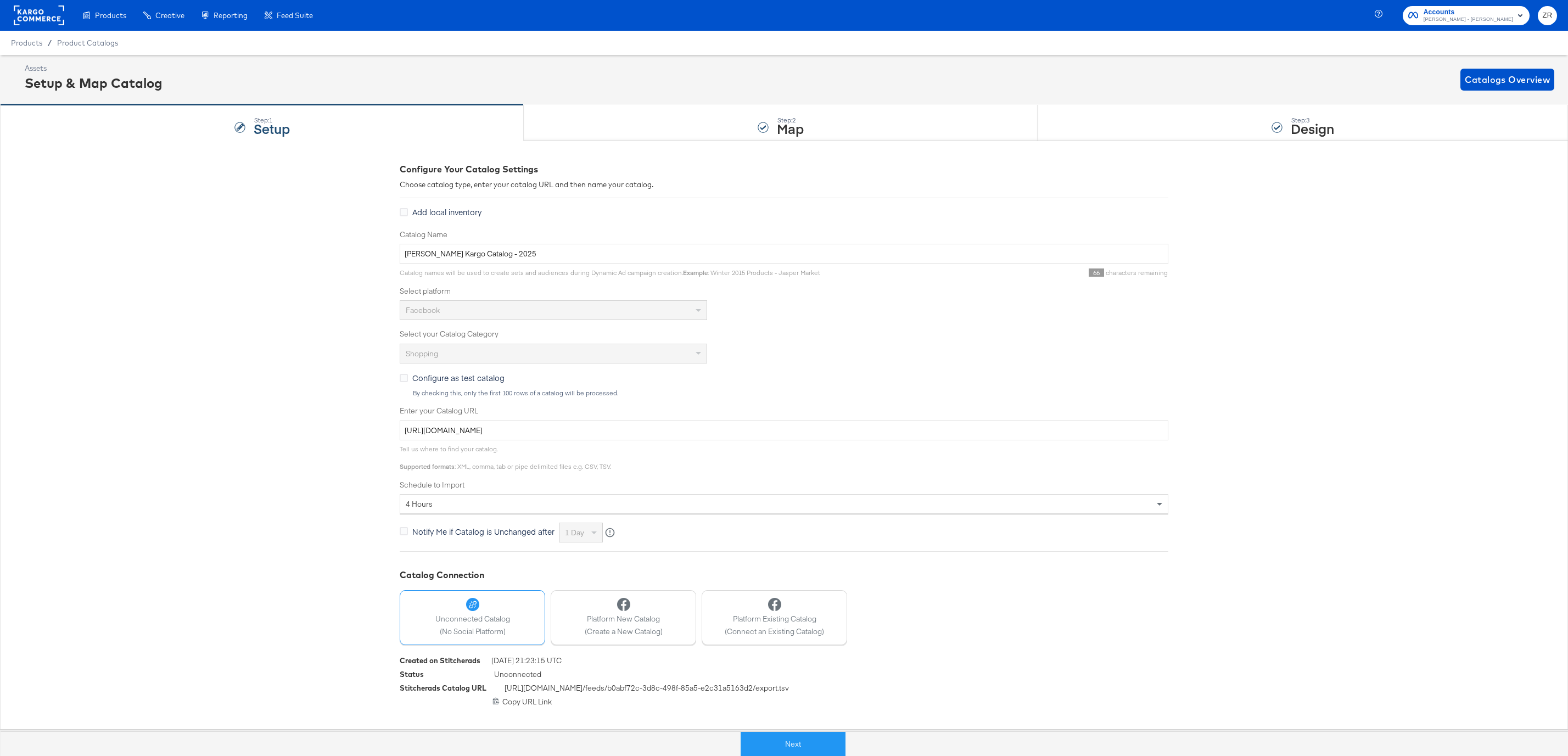
click at [42, 8] on rect at bounding box center [39, 15] width 51 height 19
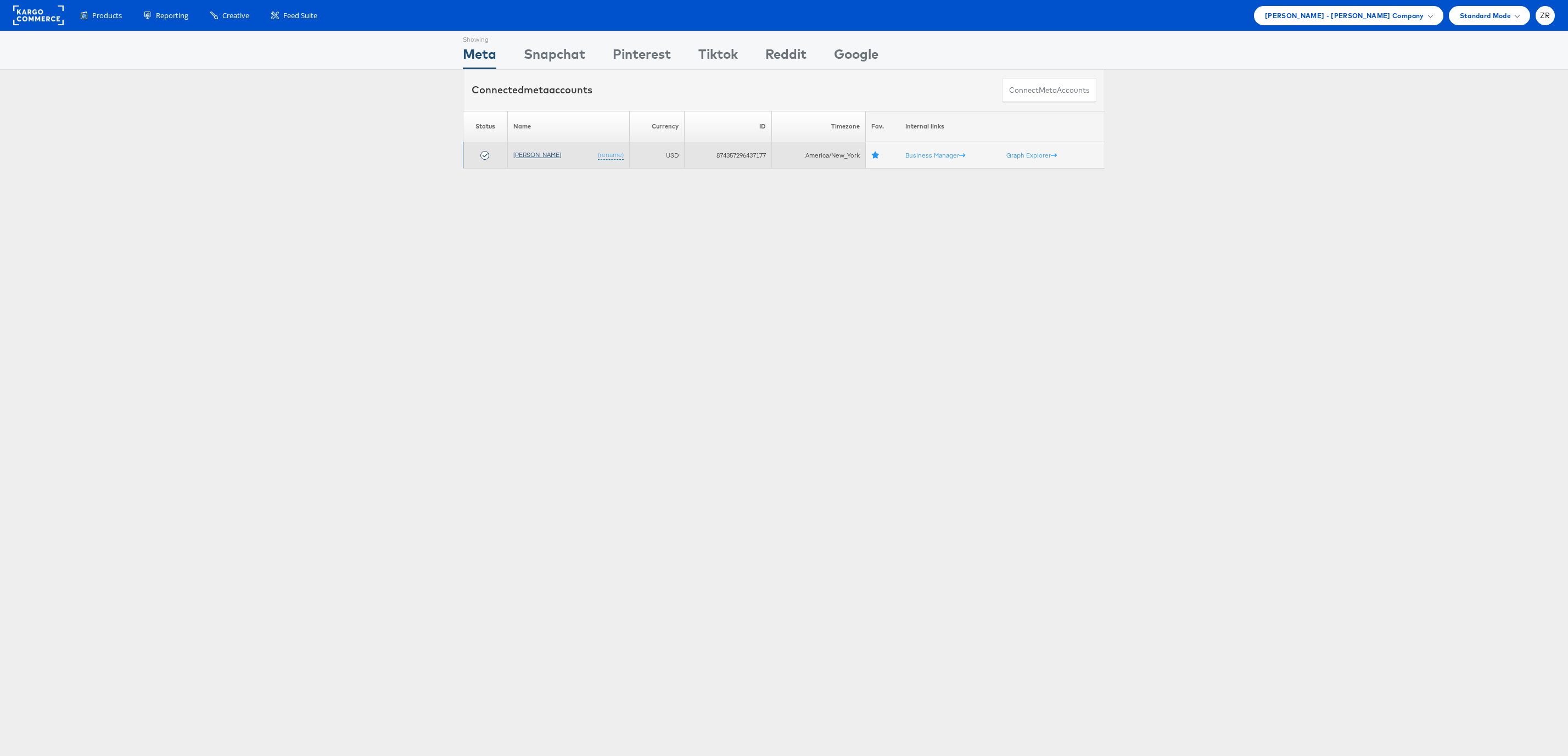
click at [530, 157] on link "[PERSON_NAME]" at bounding box center [537, 155] width 47 height 9
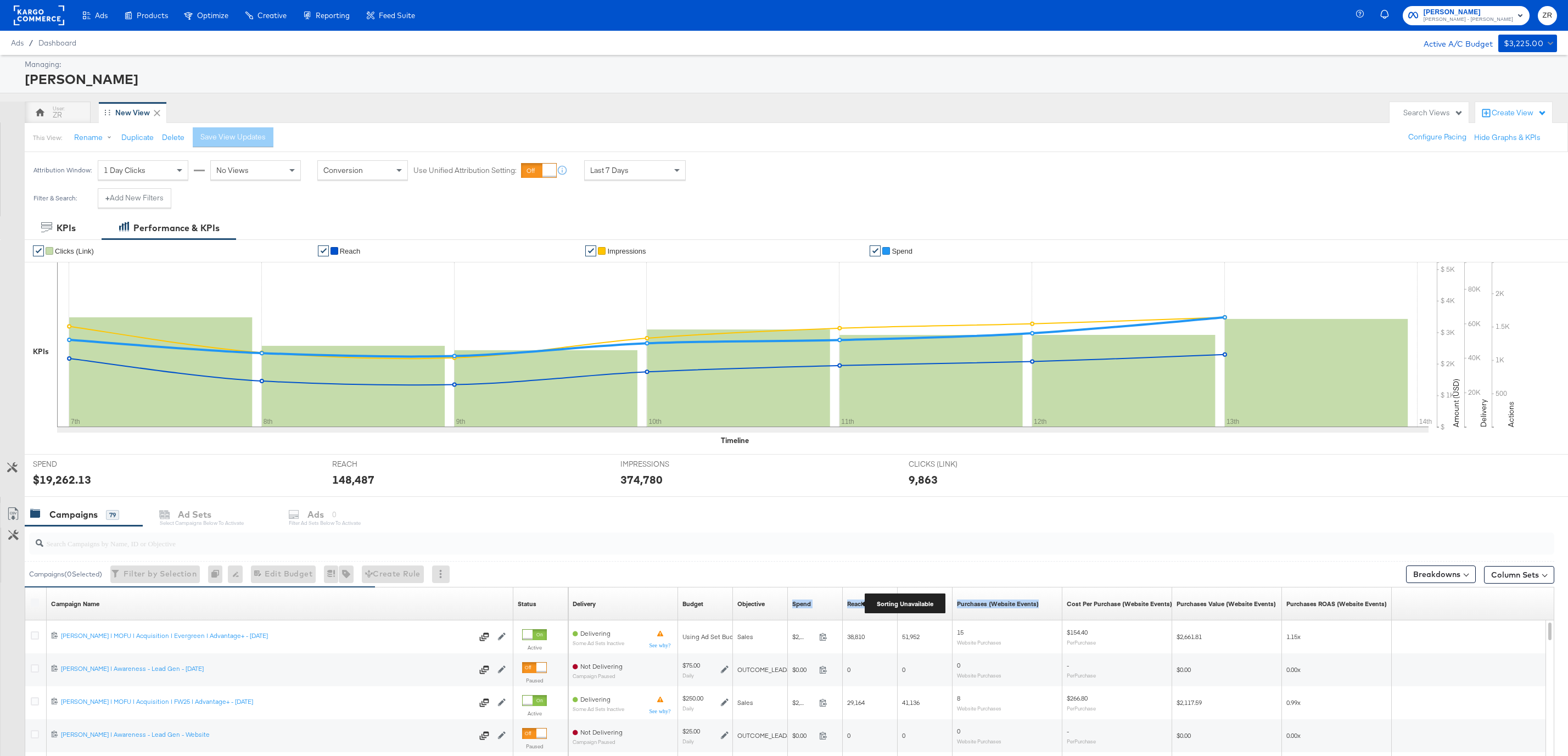
drag, startPoint x: 841, startPoint y: 604, endPoint x: 961, endPoint y: 613, distance: 120.3
click at [961, 613] on div "Delivery Sorting Unavailable Budget Sorting Unavailable Objective Sorting Unava…" at bounding box center [980, 604] width 824 height 33
drag, startPoint x: 840, startPoint y: 611, endPoint x: 870, endPoint y: 611, distance: 30.0
click at [870, 611] on div "Delivery Sorting Unavailable Budget Sorting Unavailable Objective Sorting Unava…" at bounding box center [980, 604] width 824 height 33
click at [819, 527] on div "Campaigns 79 Ad Sets Select Campaigns below to activate Ads 0 Filter Ad Sets be…" at bounding box center [796, 514] width 1543 height 24
